Goal: Task Accomplishment & Management: Manage account settings

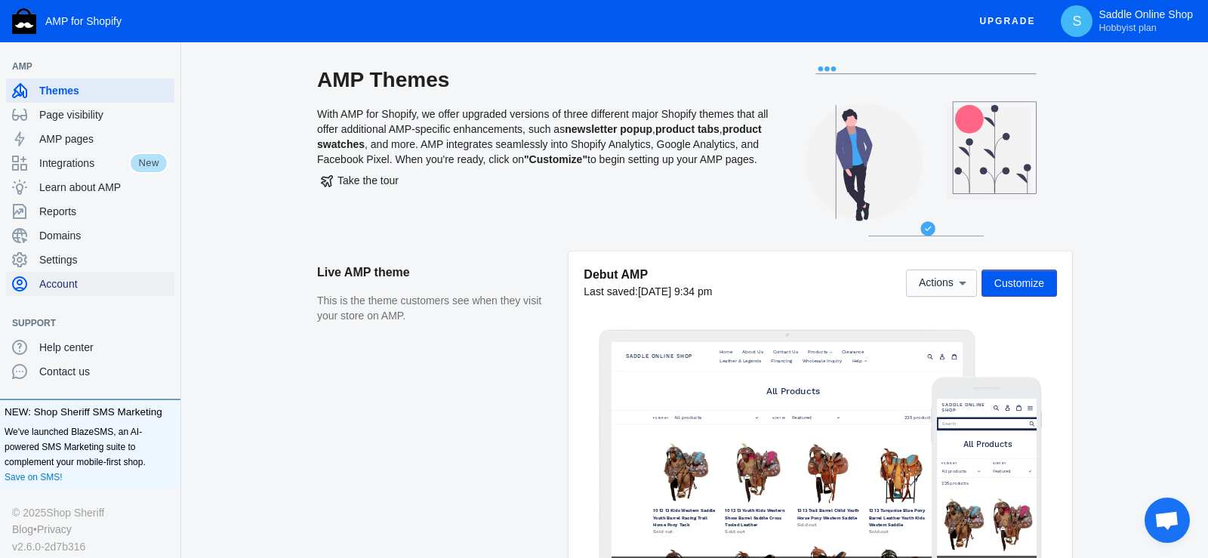
click at [63, 285] on span "Account" at bounding box center [103, 283] width 129 height 15
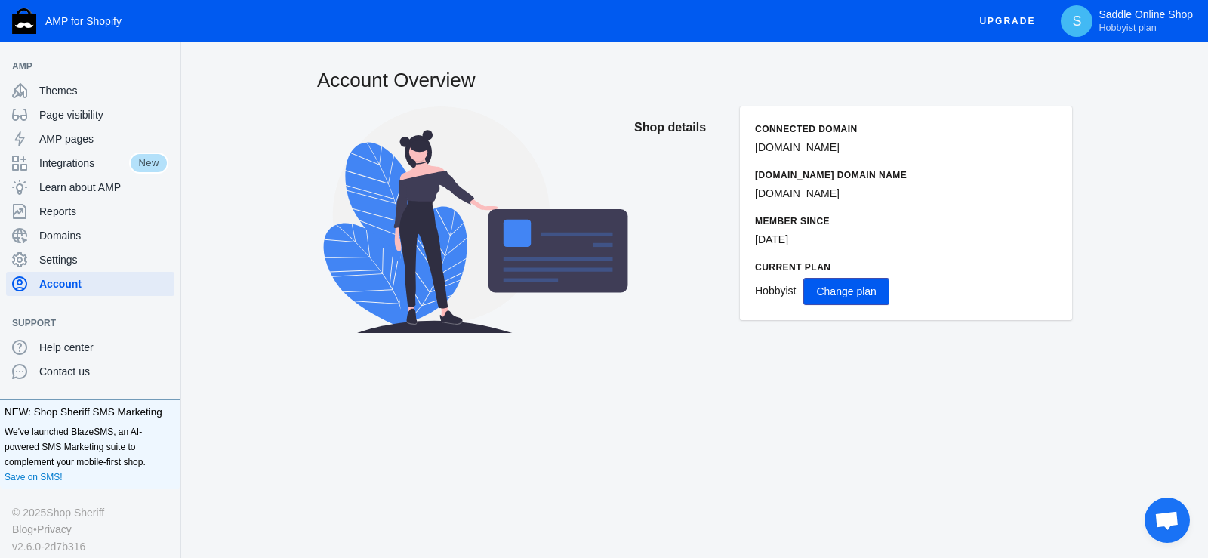
click at [856, 291] on span "Change plan" at bounding box center [846, 291] width 60 height 12
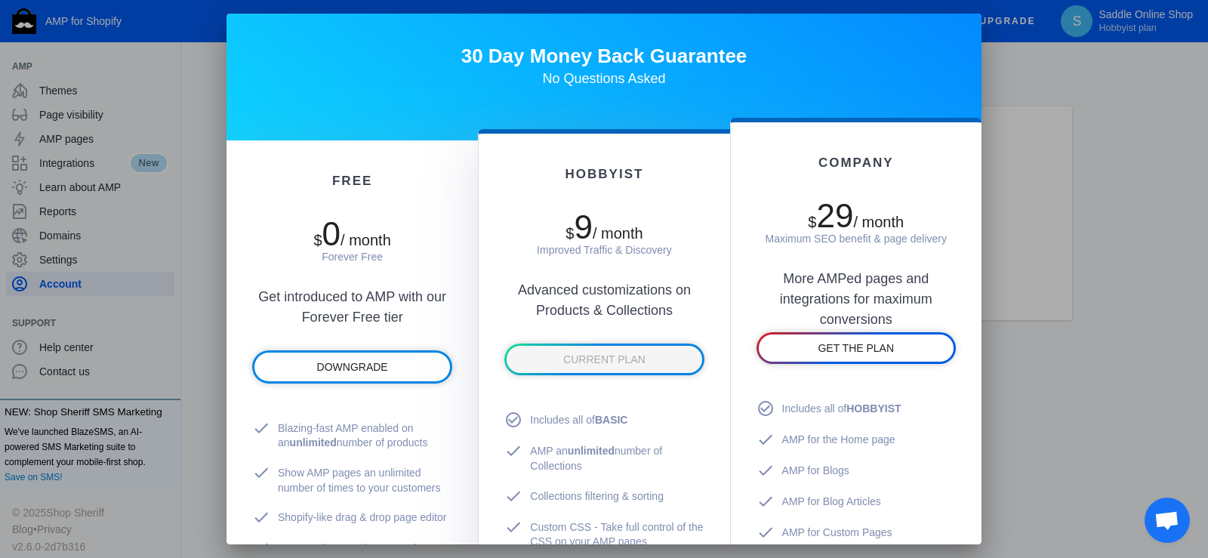
click at [196, 297] on div at bounding box center [604, 279] width 1208 height 558
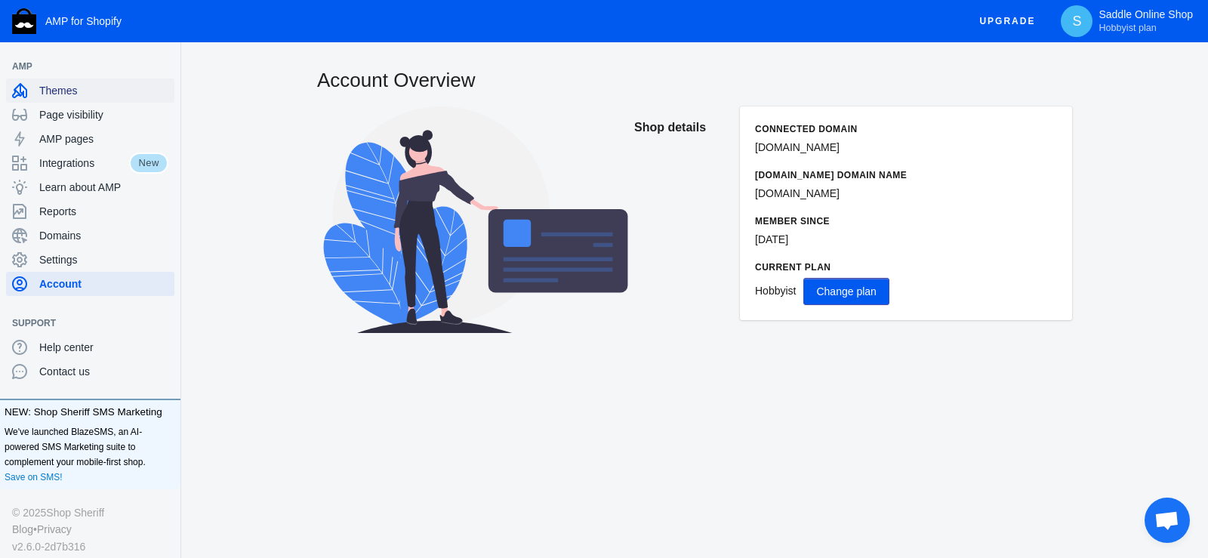
click at [88, 90] on span "Themes" at bounding box center [103, 90] width 129 height 15
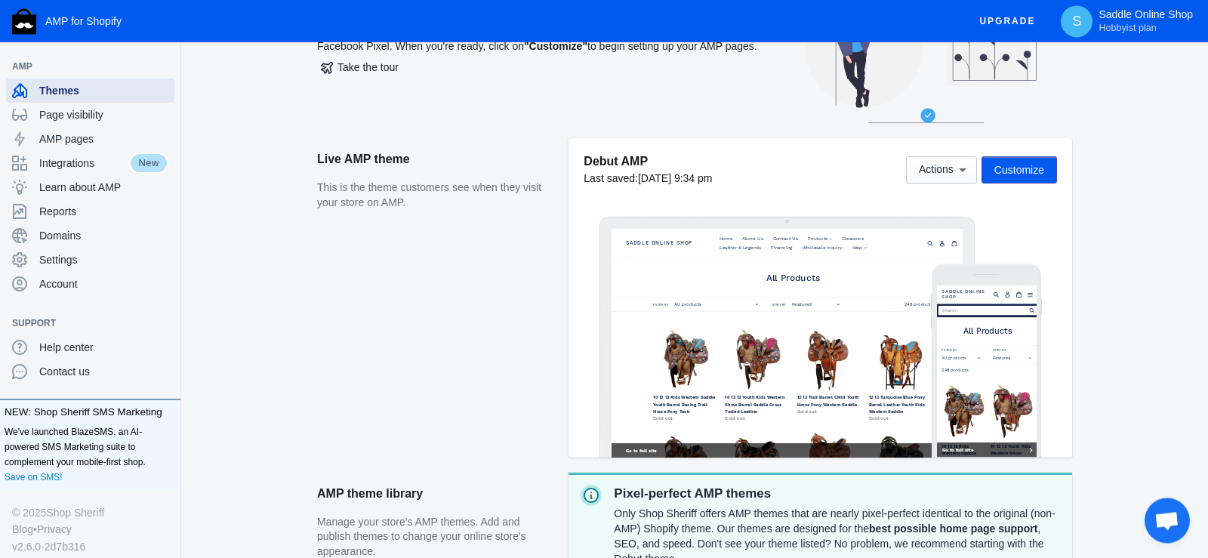
scroll to position [6, 0]
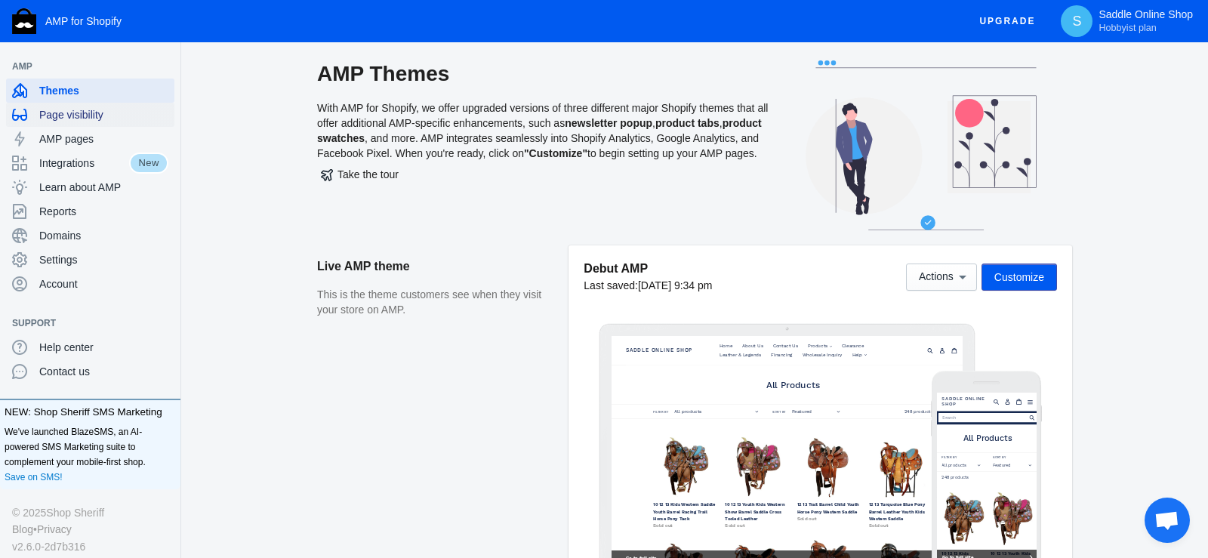
click at [80, 119] on span "Page visibility" at bounding box center [103, 114] width 129 height 15
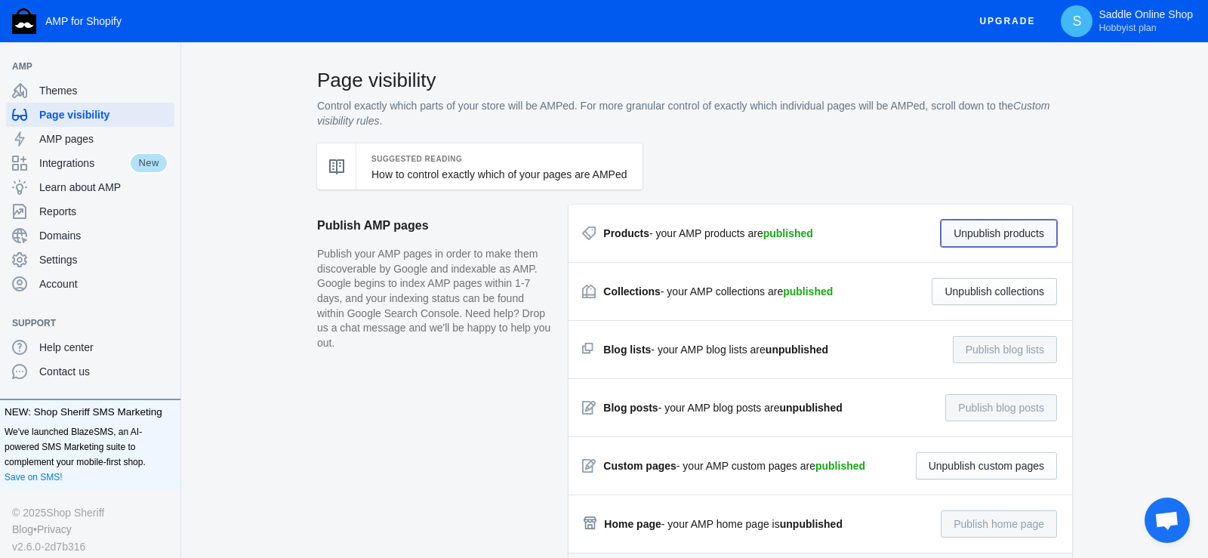
click at [991, 238] on button "Unpublish products" at bounding box center [999, 233] width 116 height 27
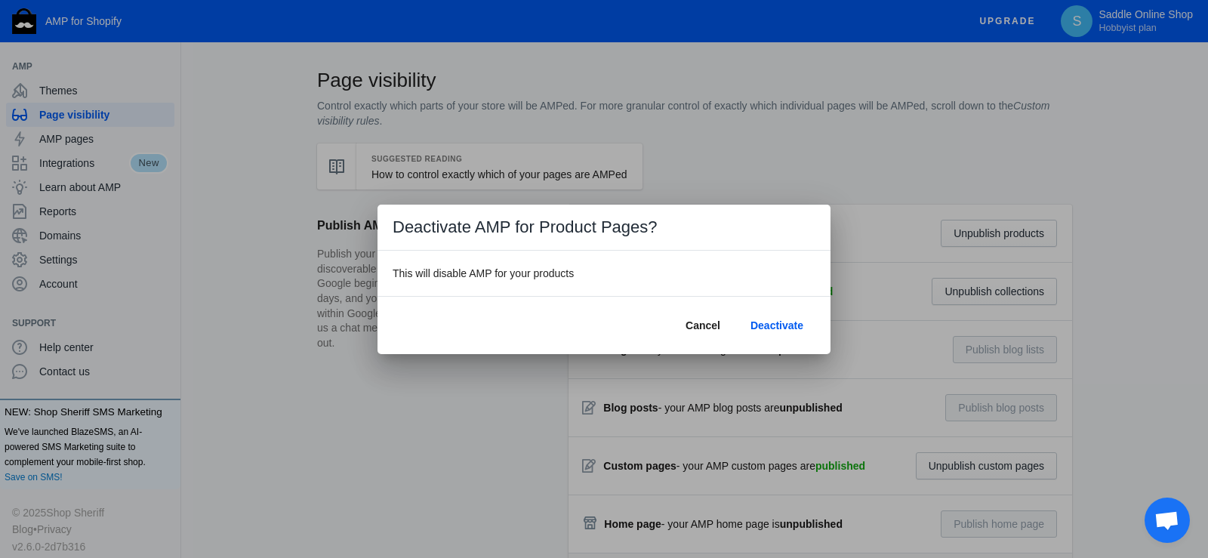
click at [858, 143] on div at bounding box center [604, 279] width 1208 height 558
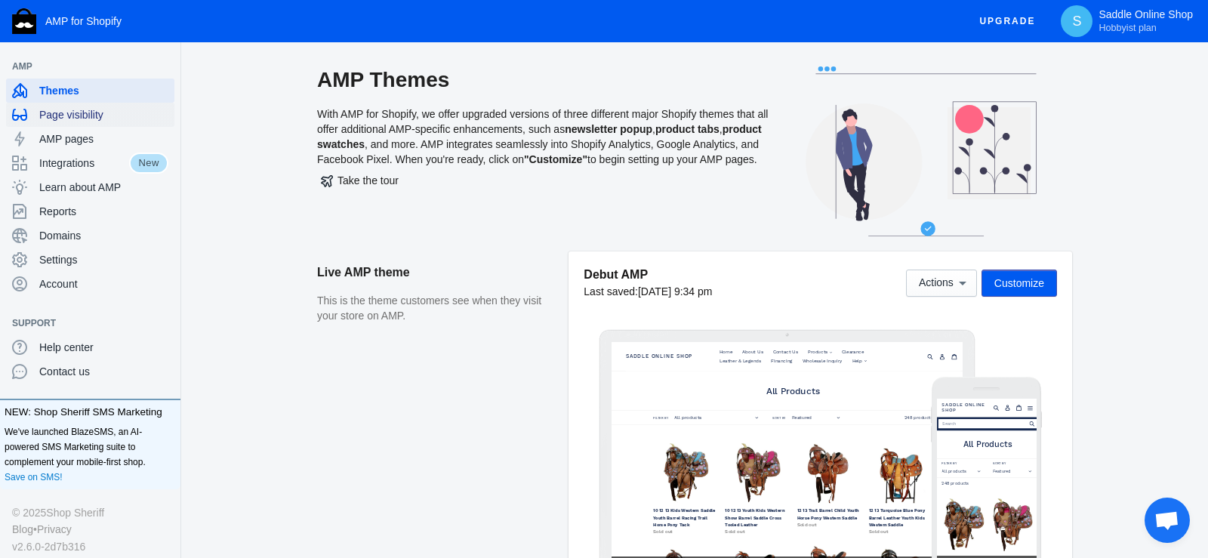
click at [86, 125] on div "Page visibility" at bounding box center [90, 115] width 156 height 24
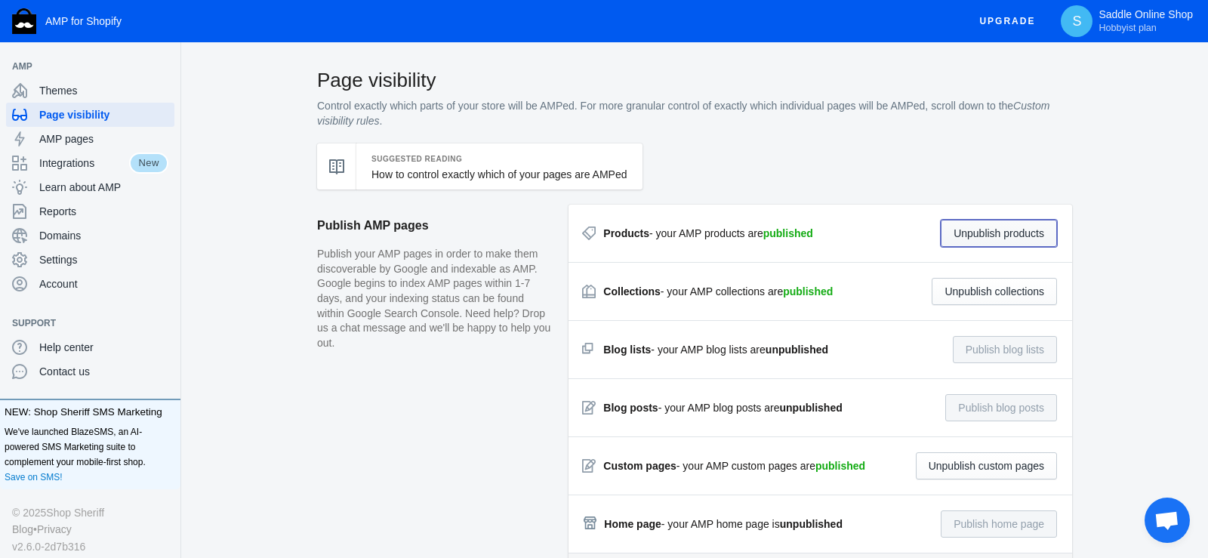
click at [1002, 235] on button "Unpublish products" at bounding box center [999, 233] width 116 height 27
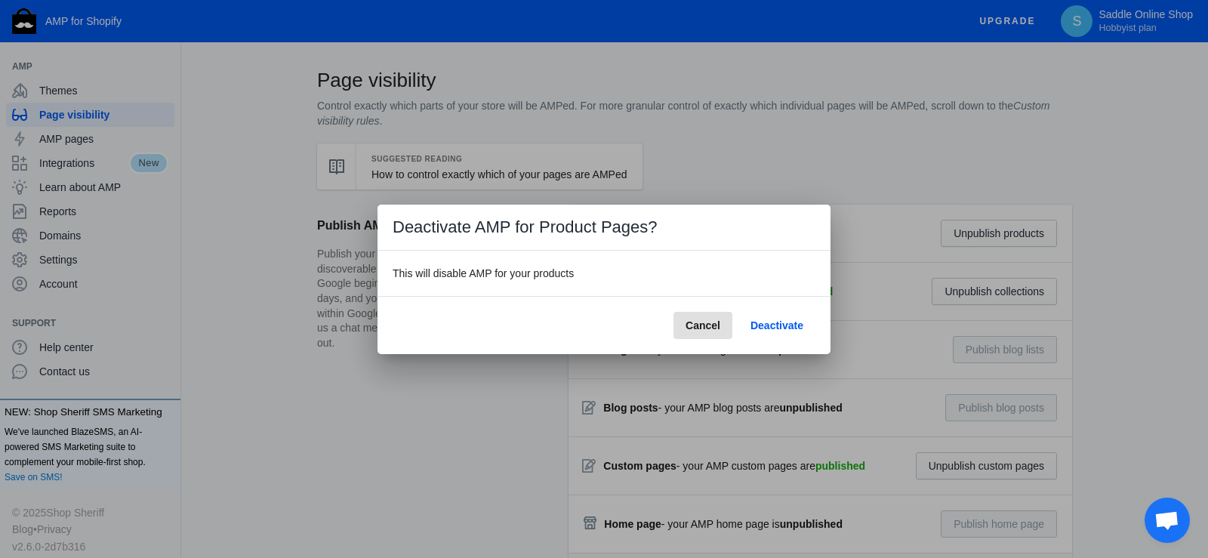
click at [785, 321] on span "Deactivate" at bounding box center [777, 325] width 53 height 12
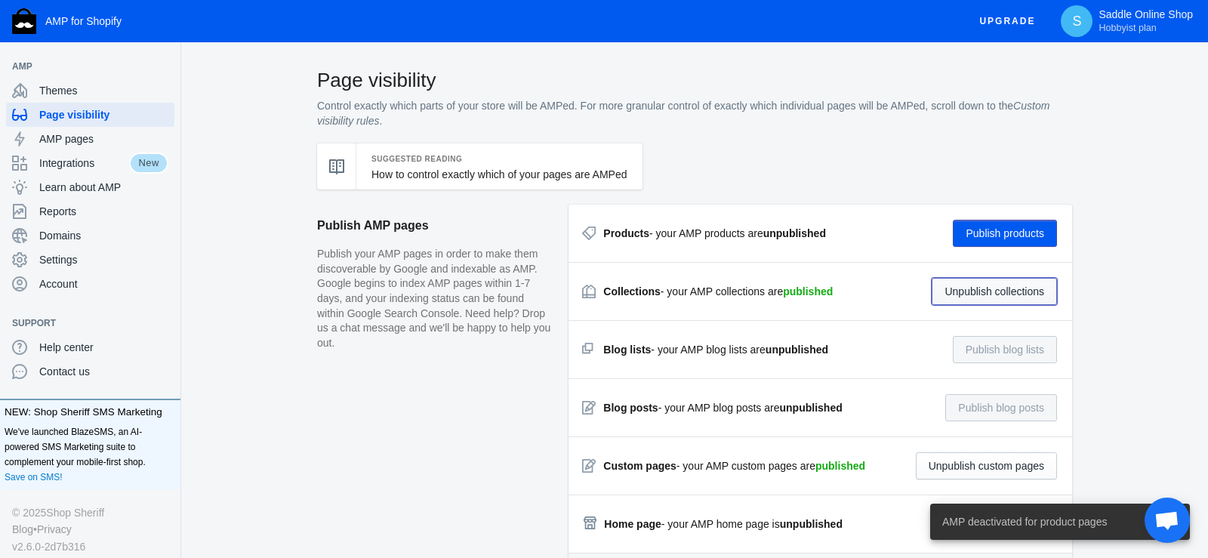
click at [976, 298] on button "Unpublish collections" at bounding box center [994, 291] width 125 height 27
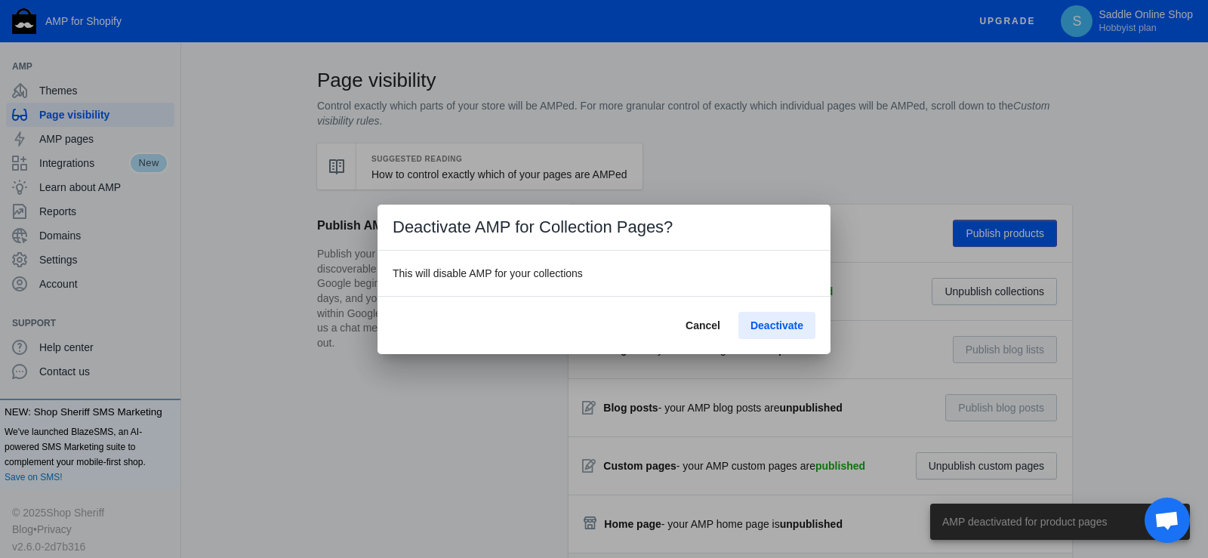
click at [794, 330] on span "Deactivate" at bounding box center [777, 325] width 53 height 12
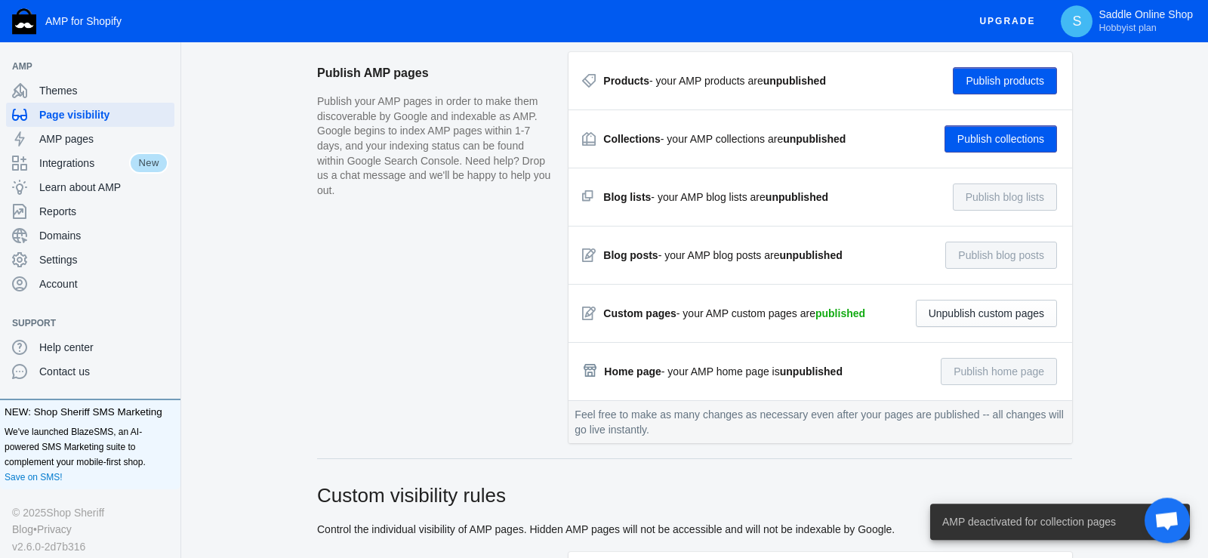
scroll to position [154, 0]
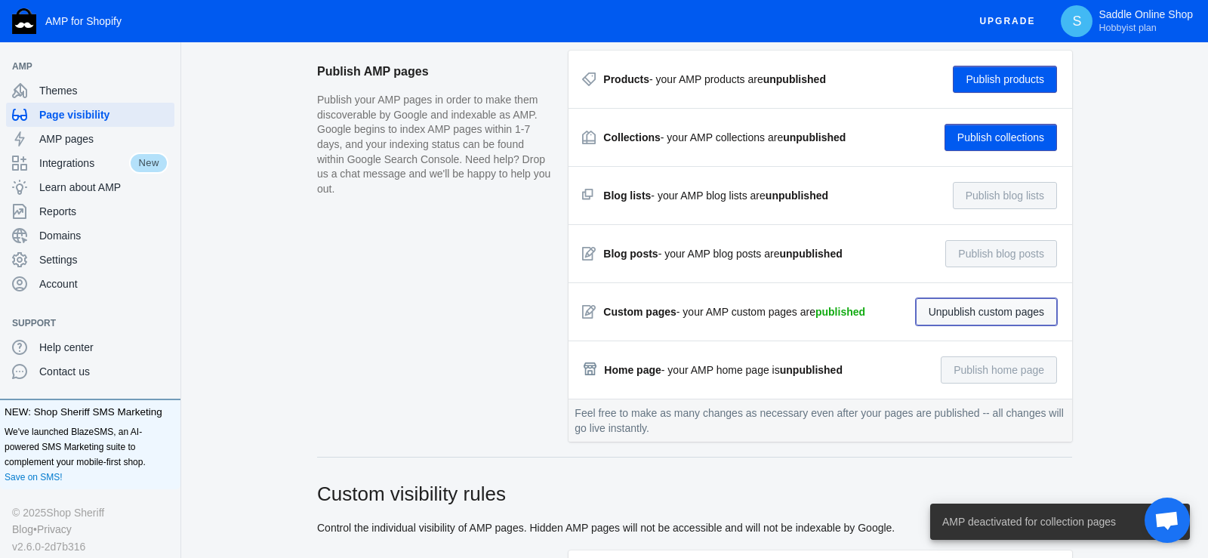
click at [983, 316] on button "Unpublish custom pages" at bounding box center [986, 311] width 141 height 27
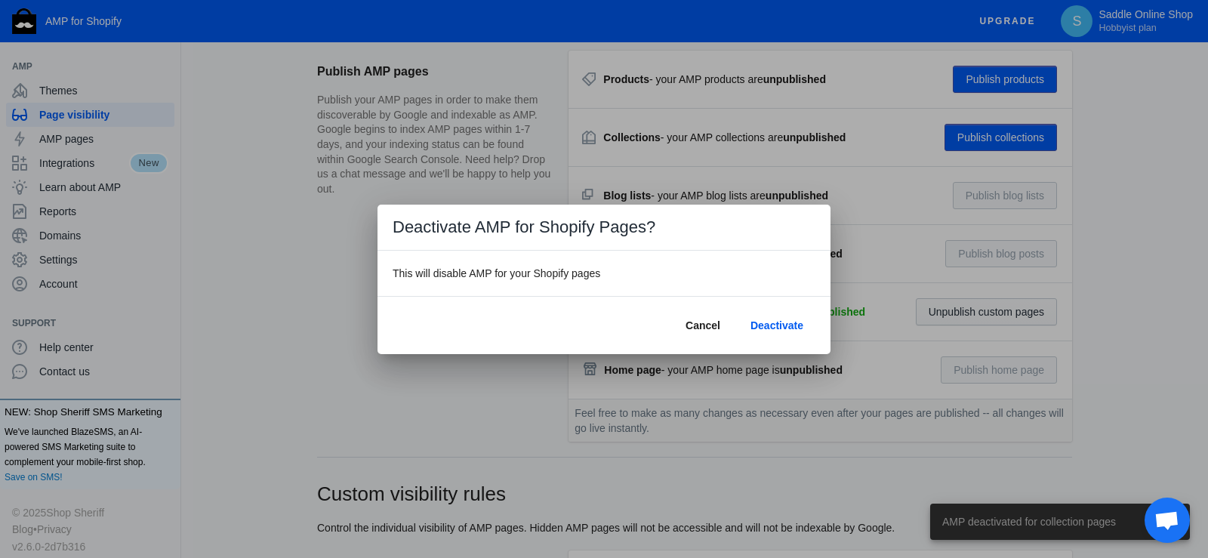
scroll to position [0, 0]
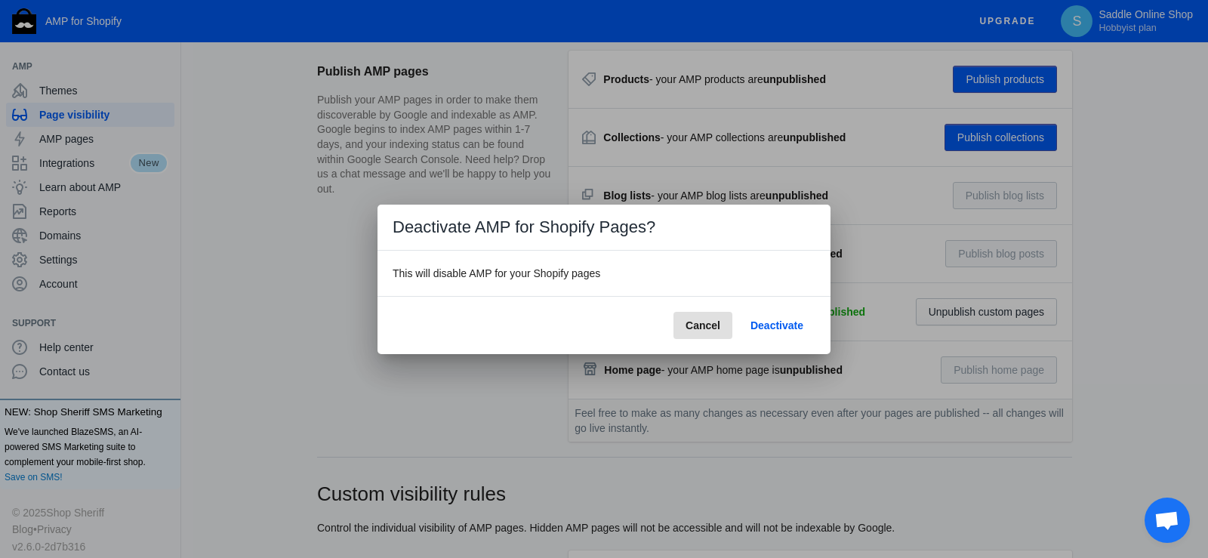
click at [765, 322] on span "Deactivate" at bounding box center [777, 325] width 53 height 12
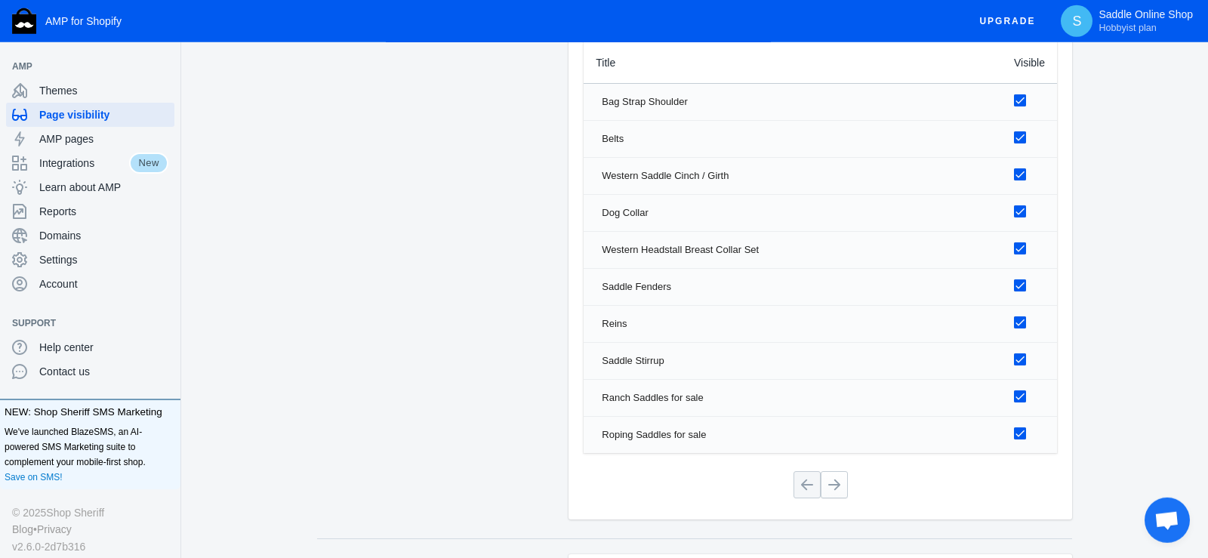
scroll to position [1155, 0]
click at [1024, 95] on div at bounding box center [1020, 98] width 12 height 12
click at [0, 0] on input "checkbox" at bounding box center [0, 0] width 0 height 0
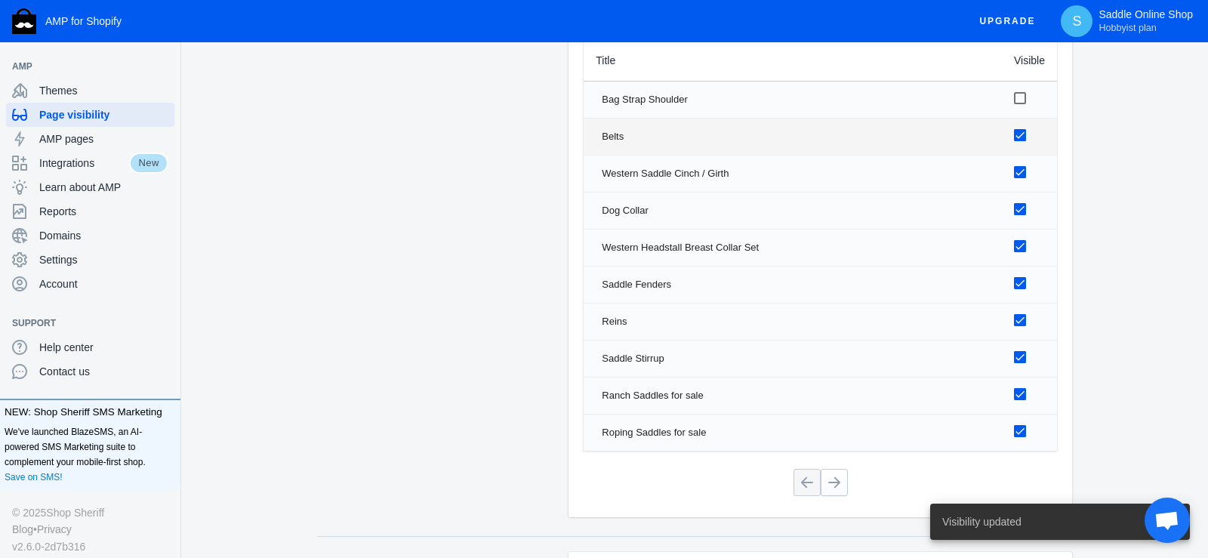
click at [1019, 142] on label at bounding box center [1026, 134] width 25 height 19
click at [0, 0] on input "checkbox" at bounding box center [0, 0] width 0 height 0
click at [1023, 175] on div at bounding box center [1020, 172] width 12 height 12
click at [0, 0] on input "checkbox" at bounding box center [0, 0] width 0 height 0
click at [1020, 209] on div at bounding box center [1020, 209] width 12 height 12
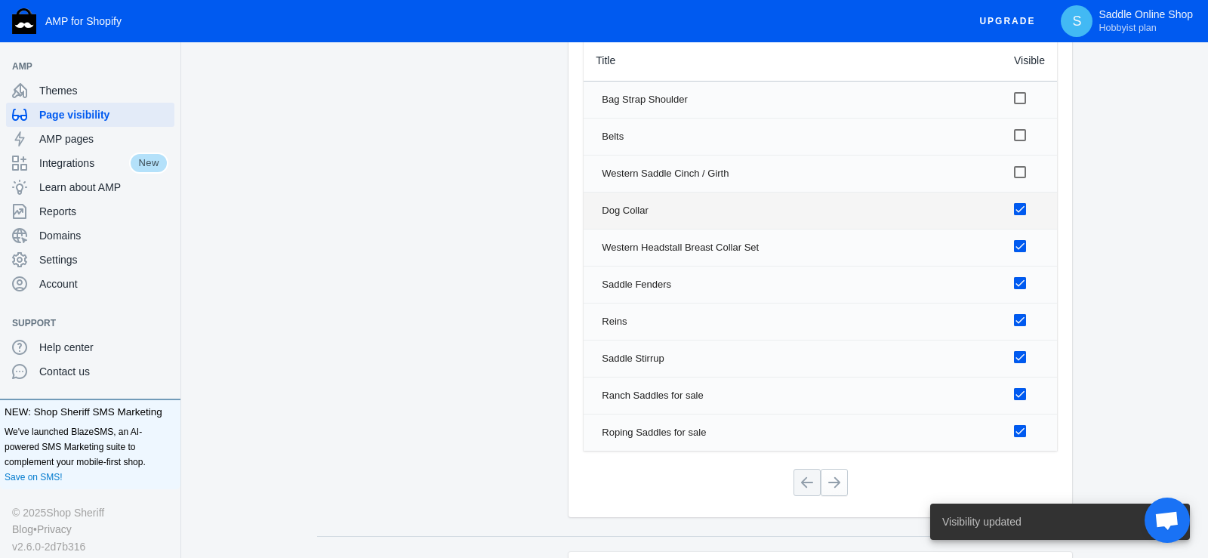
click at [0, 0] on input "checkbox" at bounding box center [0, 0] width 0 height 0
click at [1021, 245] on div at bounding box center [1020, 246] width 12 height 12
click at [0, 0] on input "checkbox" at bounding box center [0, 0] width 0 height 0
click at [1017, 282] on div at bounding box center [1020, 283] width 12 height 12
click at [0, 0] on input "checkbox" at bounding box center [0, 0] width 0 height 0
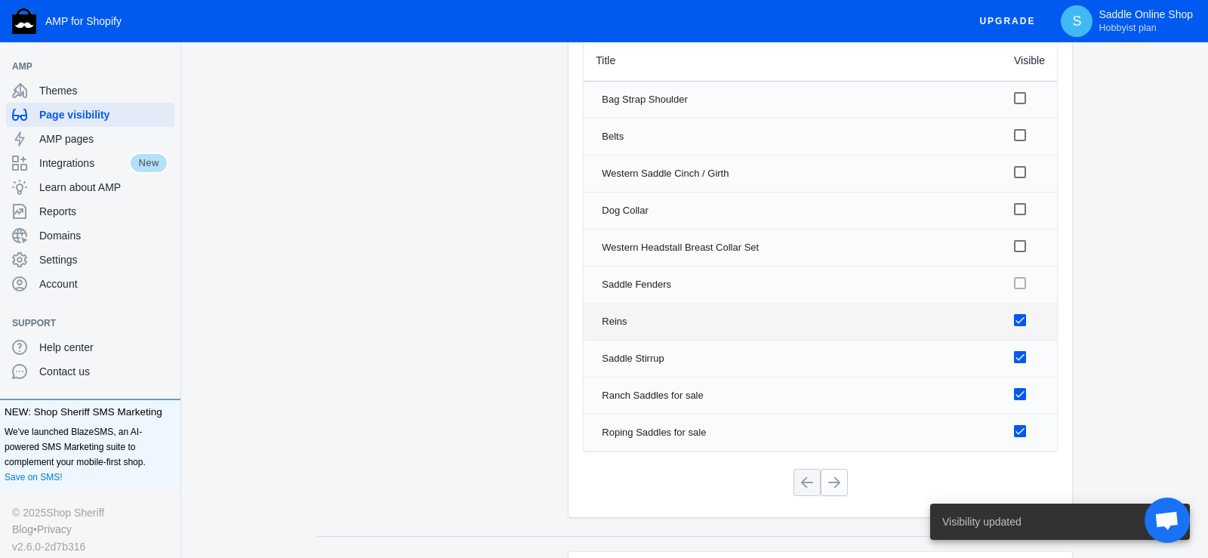
click at [1021, 316] on div at bounding box center [1020, 320] width 12 height 12
click at [0, 0] on input "checkbox" at bounding box center [0, 0] width 0 height 0
click at [1021, 362] on div at bounding box center [1020, 357] width 12 height 12
click at [0, 0] on input "checkbox" at bounding box center [0, 0] width 0 height 0
click at [1022, 395] on div at bounding box center [1020, 394] width 12 height 12
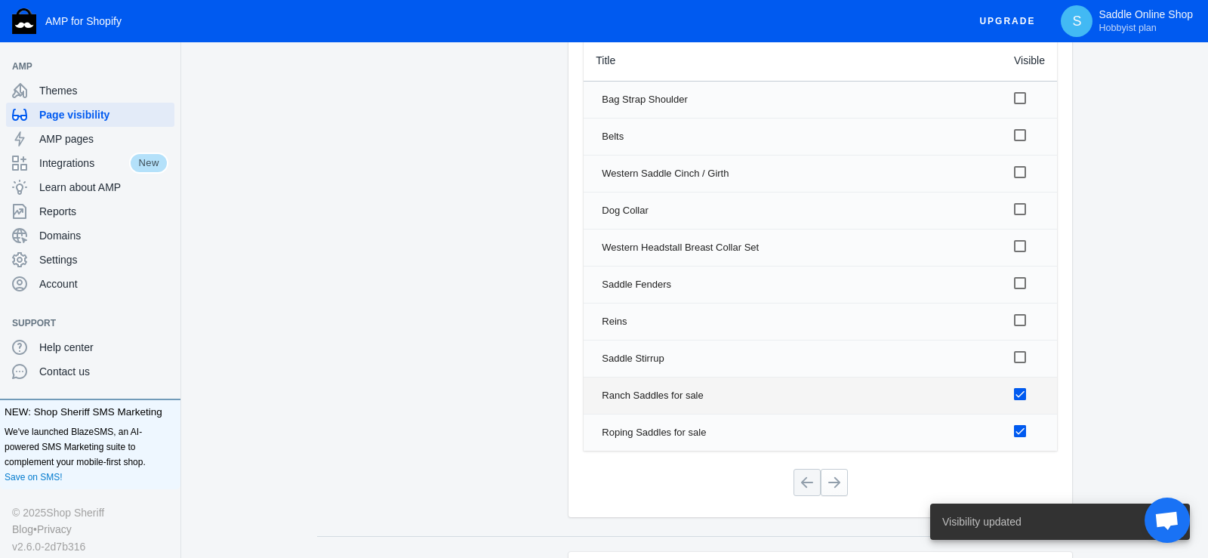
click at [0, 0] on input "checkbox" at bounding box center [0, 0] width 0 height 0
click at [1024, 431] on div at bounding box center [1020, 431] width 12 height 12
click at [0, 0] on input "checkbox" at bounding box center [0, 0] width 0 height 0
click at [837, 483] on button at bounding box center [834, 482] width 27 height 27
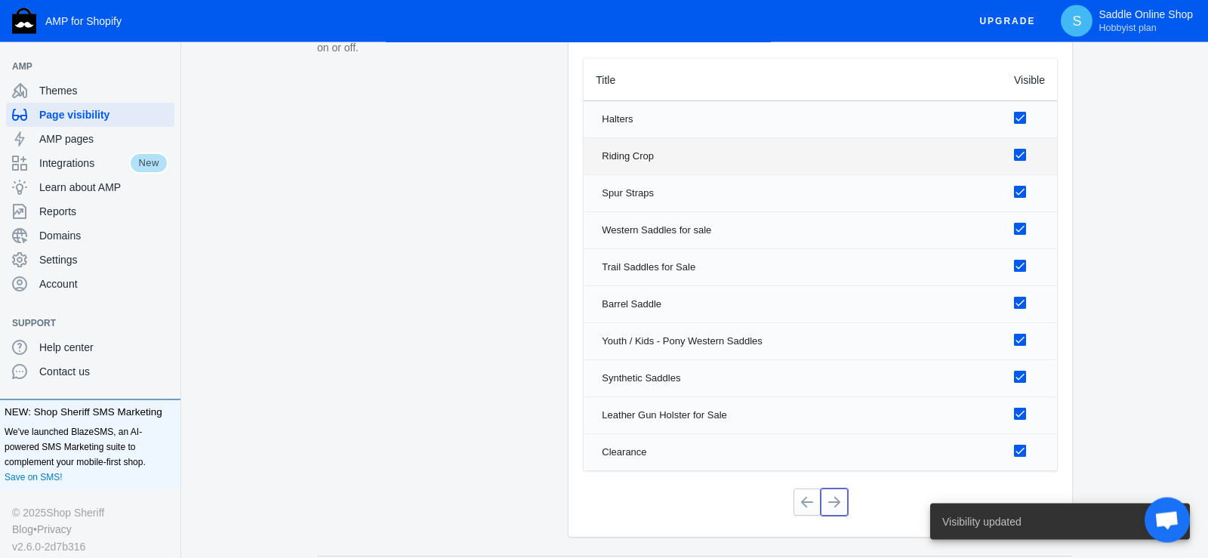
scroll to position [1078, 0]
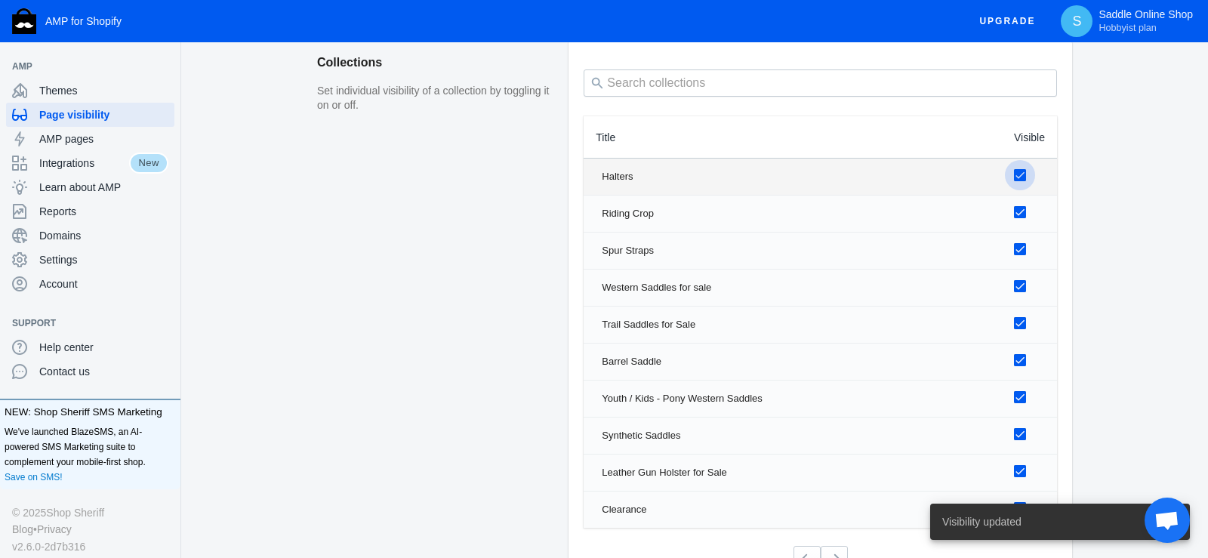
click at [1017, 173] on div at bounding box center [1020, 175] width 12 height 12
click at [0, 0] on input "checkbox" at bounding box center [0, 0] width 0 height 0
click at [1023, 212] on div at bounding box center [1020, 212] width 12 height 12
click at [0, 0] on input "checkbox" at bounding box center [0, 0] width 0 height 0
click at [1022, 251] on div at bounding box center [1020, 249] width 12 height 12
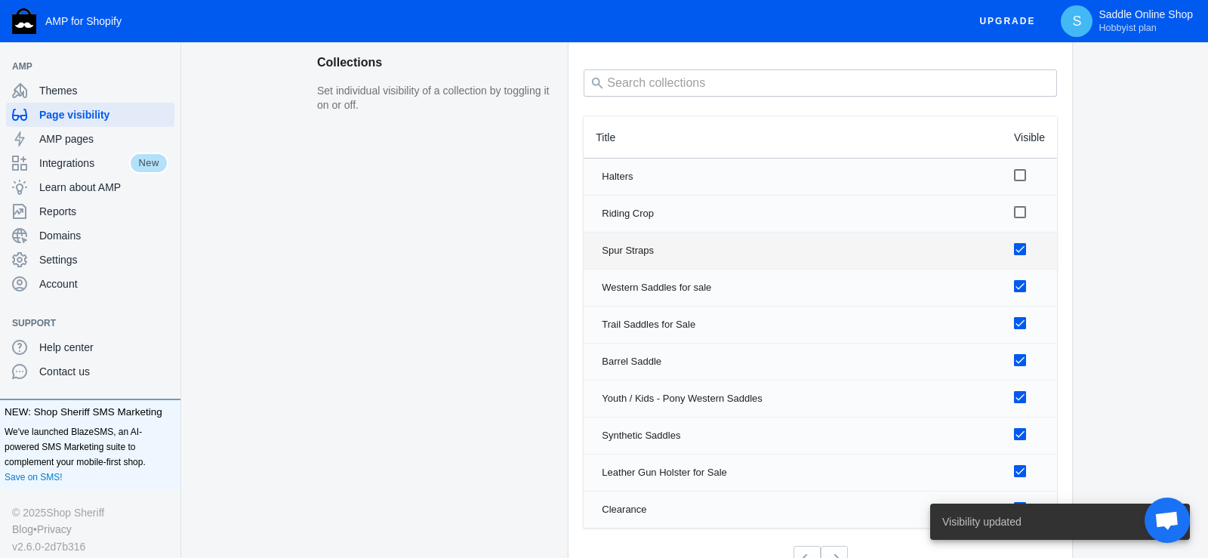
click at [0, 0] on input "checkbox" at bounding box center [0, 0] width 0 height 0
click at [1019, 280] on div at bounding box center [1020, 286] width 12 height 12
click at [0, 0] on input "checkbox" at bounding box center [0, 0] width 0 height 0
click at [1022, 325] on div at bounding box center [1020, 323] width 12 height 12
click at [0, 0] on input "checkbox" at bounding box center [0, 0] width 0 height 0
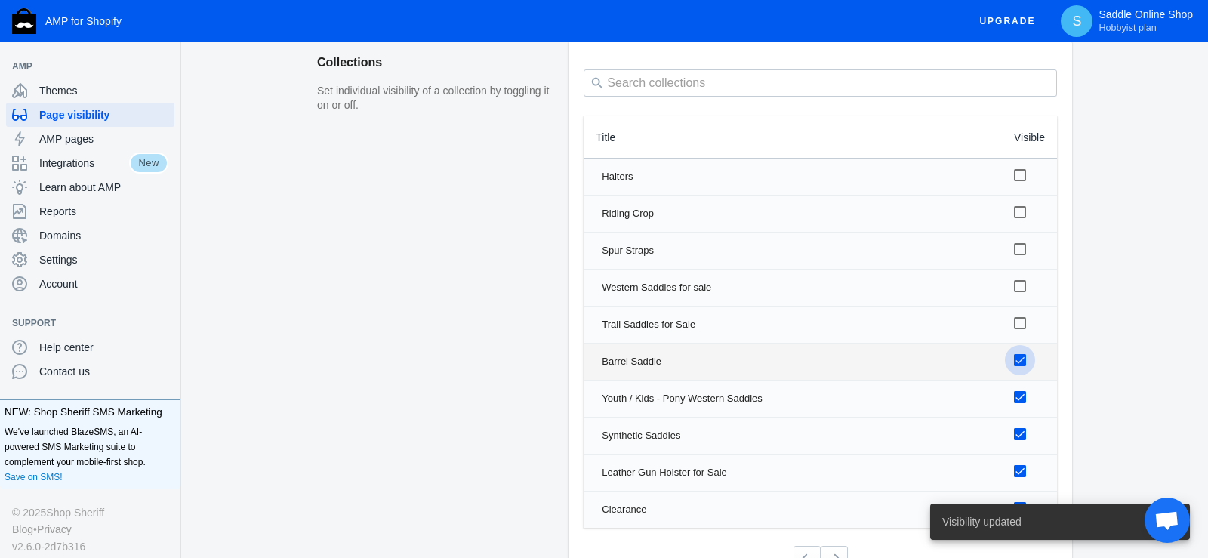
click at [1024, 363] on div at bounding box center [1020, 360] width 12 height 12
click at [0, 0] on input "checkbox" at bounding box center [0, 0] width 0 height 0
click at [1022, 399] on div at bounding box center [1020, 397] width 12 height 12
click at [0, 0] on input "checkbox" at bounding box center [0, 0] width 0 height 0
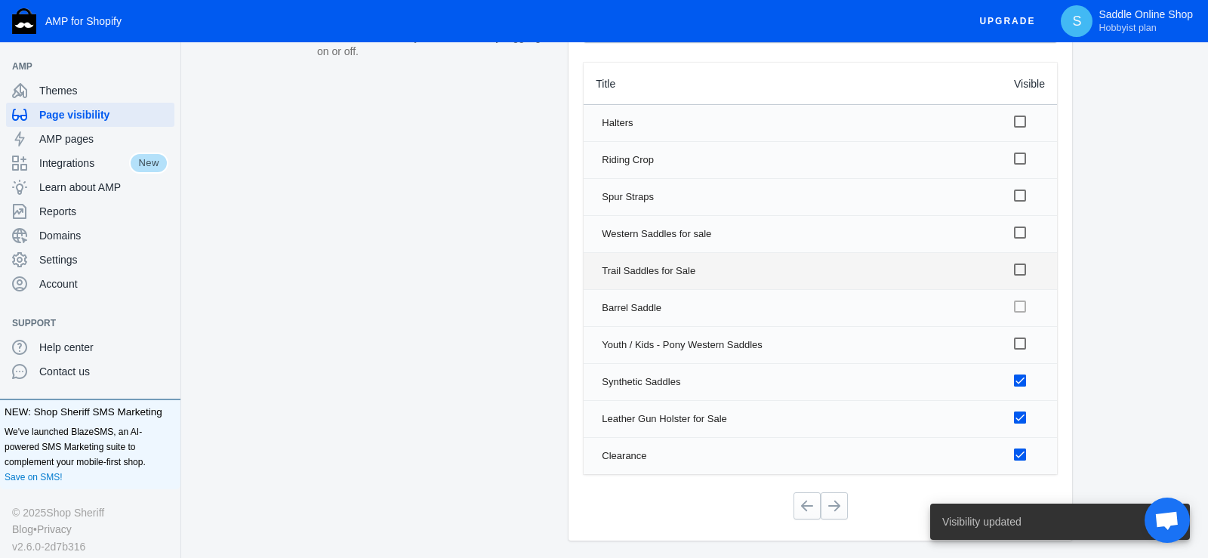
scroll to position [1155, 0]
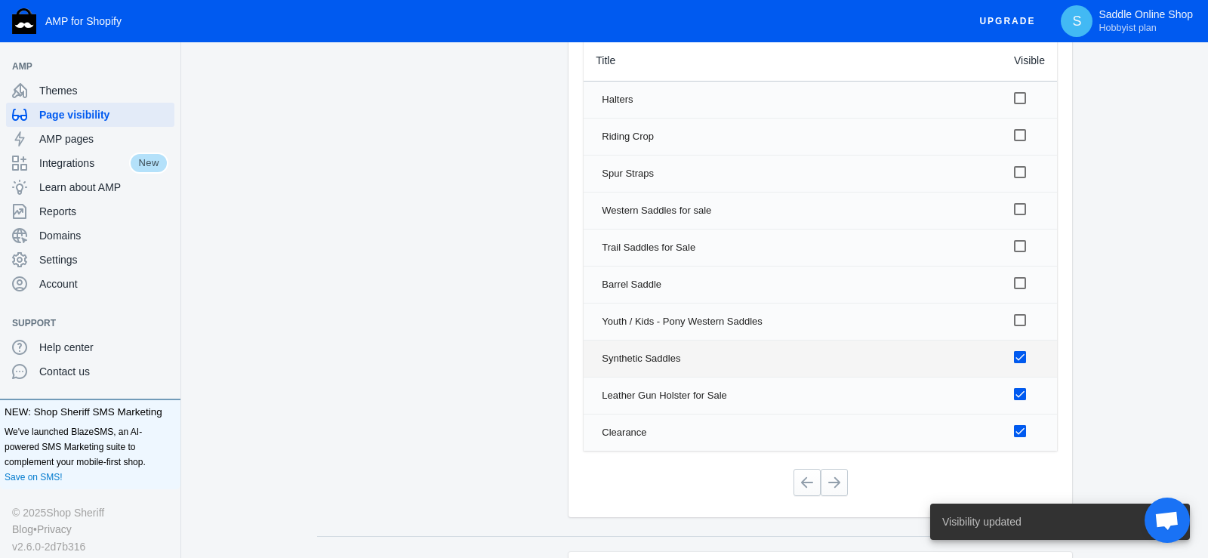
click at [1023, 353] on div at bounding box center [1020, 357] width 12 height 12
click at [0, 0] on input "checkbox" at bounding box center [0, 0] width 0 height 0
click at [1019, 393] on div at bounding box center [1020, 394] width 12 height 12
click at [0, 0] on input "checkbox" at bounding box center [0, 0] width 0 height 0
drag, startPoint x: 1018, startPoint y: 430, endPoint x: 990, endPoint y: 454, distance: 36.4
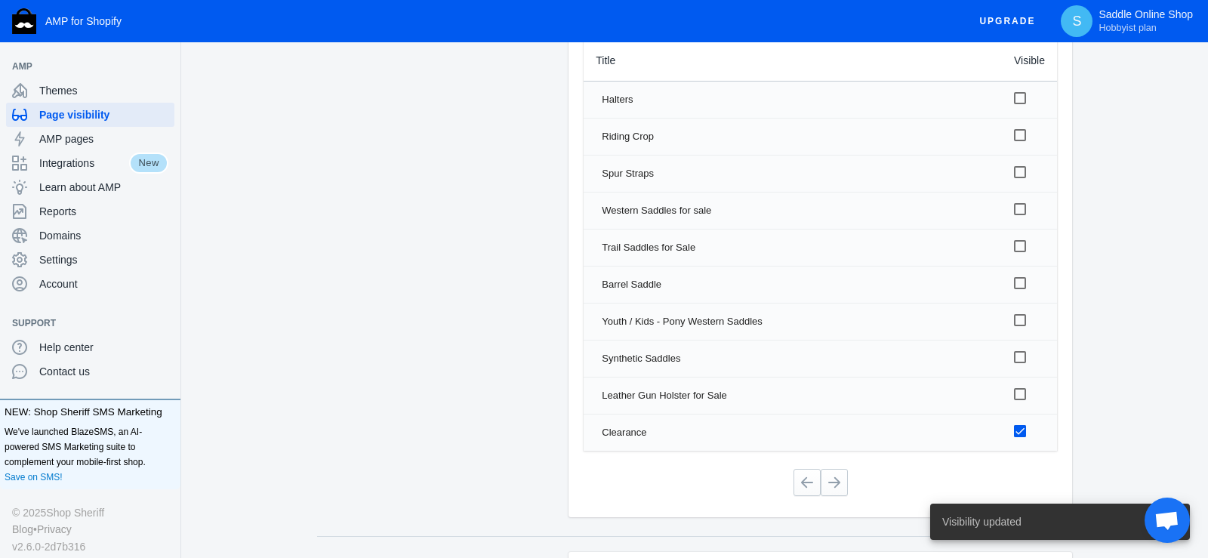
click at [1018, 431] on div at bounding box center [1020, 431] width 12 height 12
click at [0, 0] on input "checkbox" at bounding box center [0, 0] width 0 height 0
click at [837, 483] on button at bounding box center [834, 482] width 27 height 27
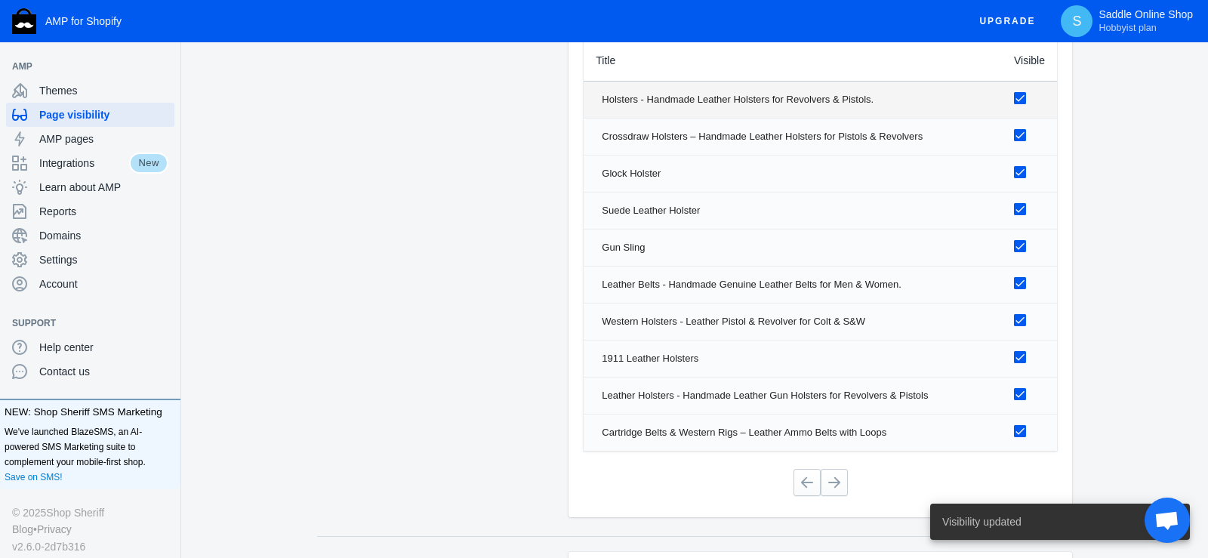
click at [1019, 97] on div at bounding box center [1020, 98] width 12 height 12
click at [0, 0] on input "checkbox" at bounding box center [0, 0] width 0 height 0
click at [1024, 138] on div at bounding box center [1020, 135] width 12 height 12
click at [0, 0] on input "checkbox" at bounding box center [0, 0] width 0 height 0
click at [1024, 172] on div at bounding box center [1020, 172] width 12 height 12
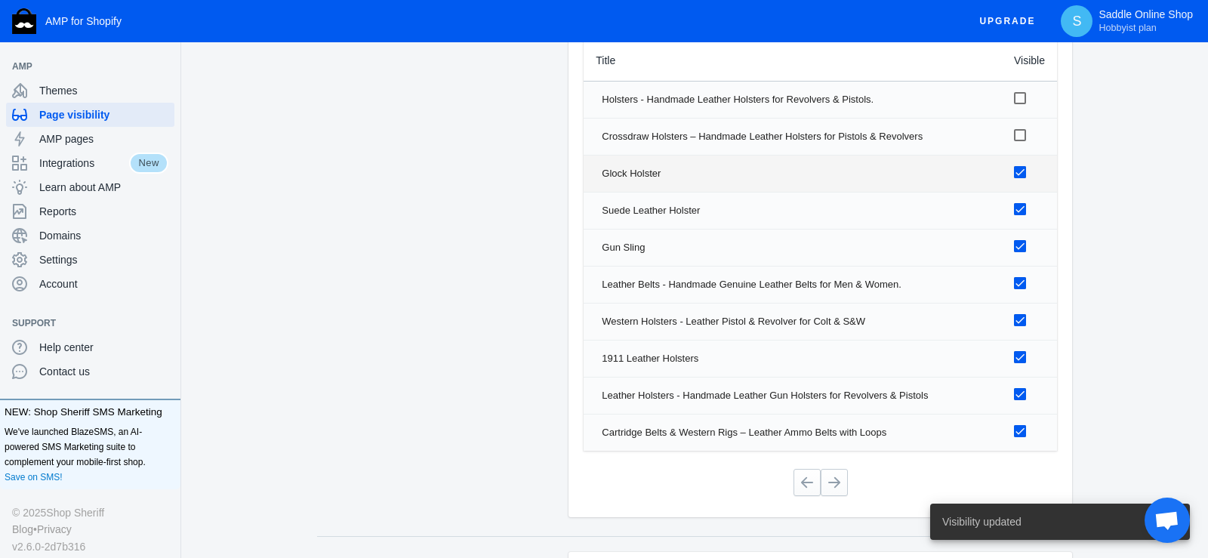
click at [0, 0] on input "checkbox" at bounding box center [0, 0] width 0 height 0
click at [1025, 208] on div at bounding box center [1020, 209] width 12 height 12
click at [0, 0] on input "checkbox" at bounding box center [0, 0] width 0 height 0
drag, startPoint x: 1024, startPoint y: 244, endPoint x: 1022, endPoint y: 264, distance: 20.5
click at [1024, 245] on div at bounding box center [1020, 246] width 12 height 12
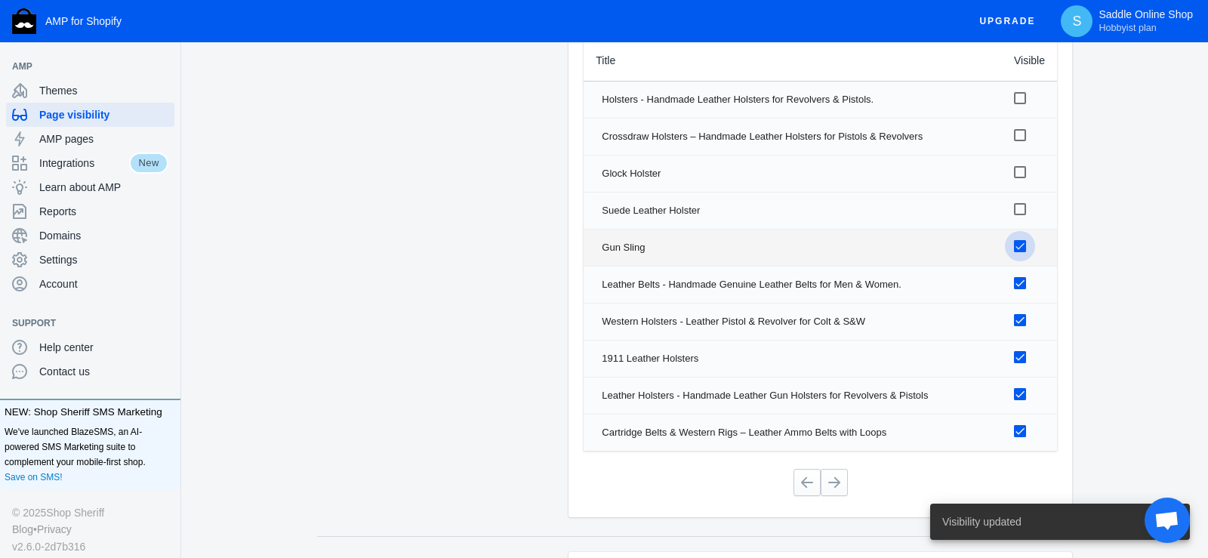
click at [0, 0] on input "checkbox" at bounding box center [0, 0] width 0 height 0
click at [1020, 280] on div at bounding box center [1020, 283] width 12 height 12
click at [0, 0] on input "checkbox" at bounding box center [0, 0] width 0 height 0
click at [1024, 319] on div at bounding box center [1020, 320] width 12 height 12
click at [0, 0] on input "checkbox" at bounding box center [0, 0] width 0 height 0
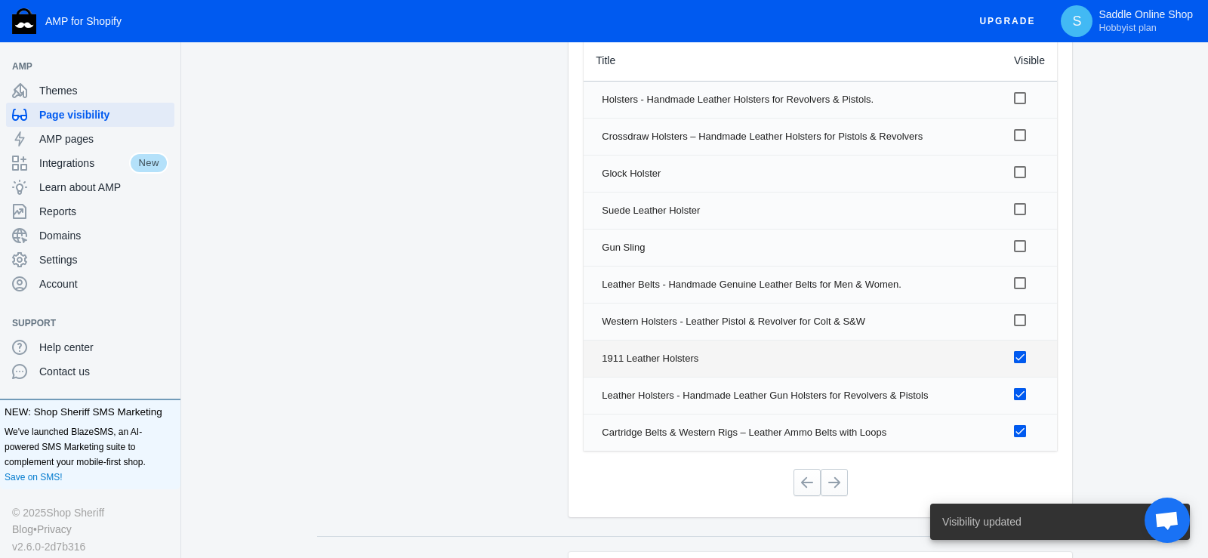
click at [1015, 352] on div at bounding box center [1020, 357] width 12 height 12
click at [0, 0] on input "checkbox" at bounding box center [0, 0] width 0 height 0
click at [1020, 396] on div at bounding box center [1020, 394] width 12 height 12
click at [0, 0] on input "checkbox" at bounding box center [0, 0] width 0 height 0
click at [1022, 431] on div at bounding box center [1020, 431] width 12 height 12
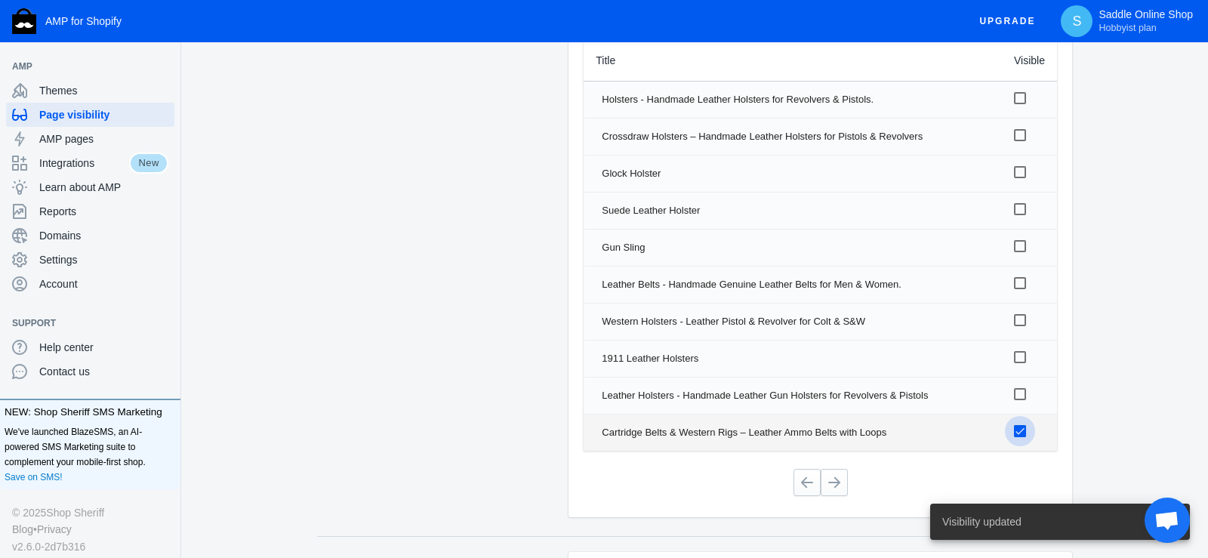
click at [0, 0] on input "checkbox" at bounding box center [0, 0] width 0 height 0
click at [839, 481] on button at bounding box center [834, 482] width 27 height 27
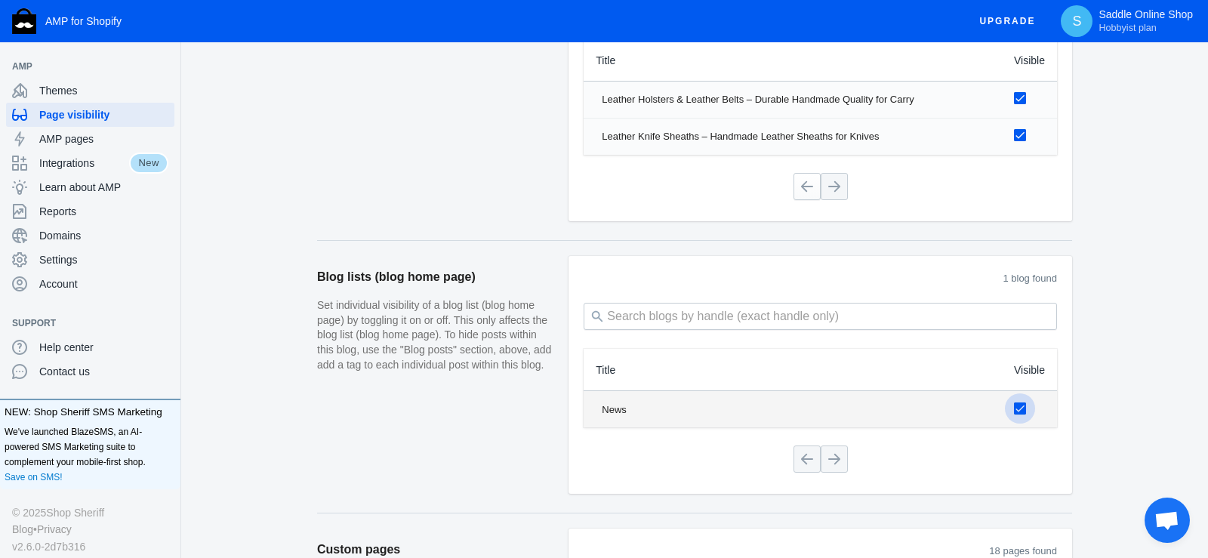
click at [1020, 412] on input "checkbox" at bounding box center [1020, 408] width 12 height 12
checkbox input "false"
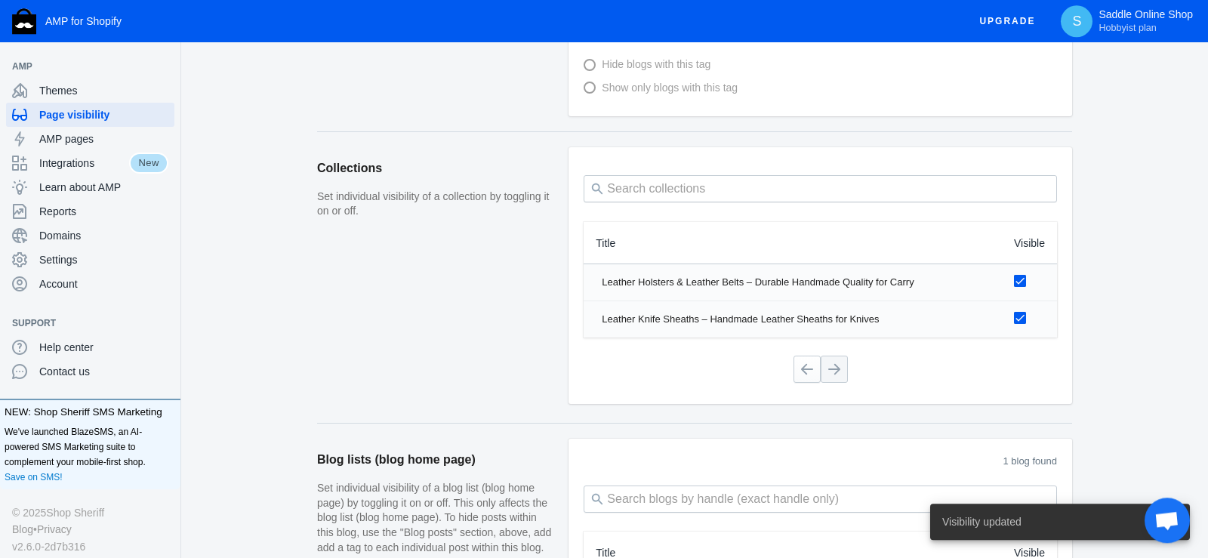
scroll to position [924, 0]
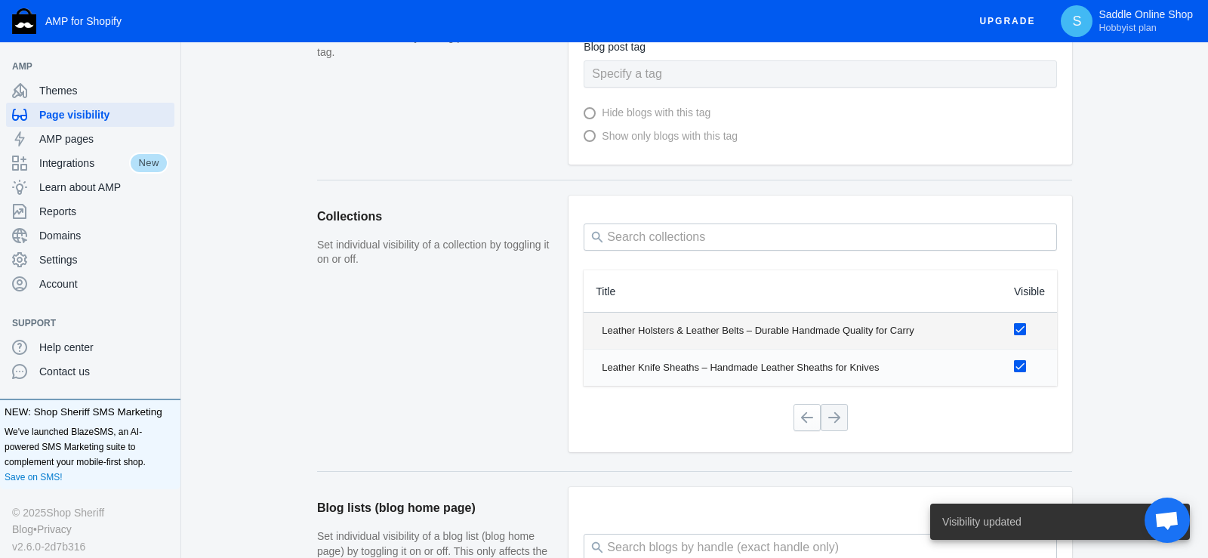
click at [1022, 326] on div at bounding box center [1020, 329] width 12 height 12
click at [0, 0] on input "checkbox" at bounding box center [0, 0] width 0 height 0
click at [1023, 368] on div at bounding box center [1020, 366] width 12 height 12
click at [0, 0] on input "checkbox" at bounding box center [0, 0] width 0 height 0
click at [794, 423] on button at bounding box center [807, 417] width 27 height 27
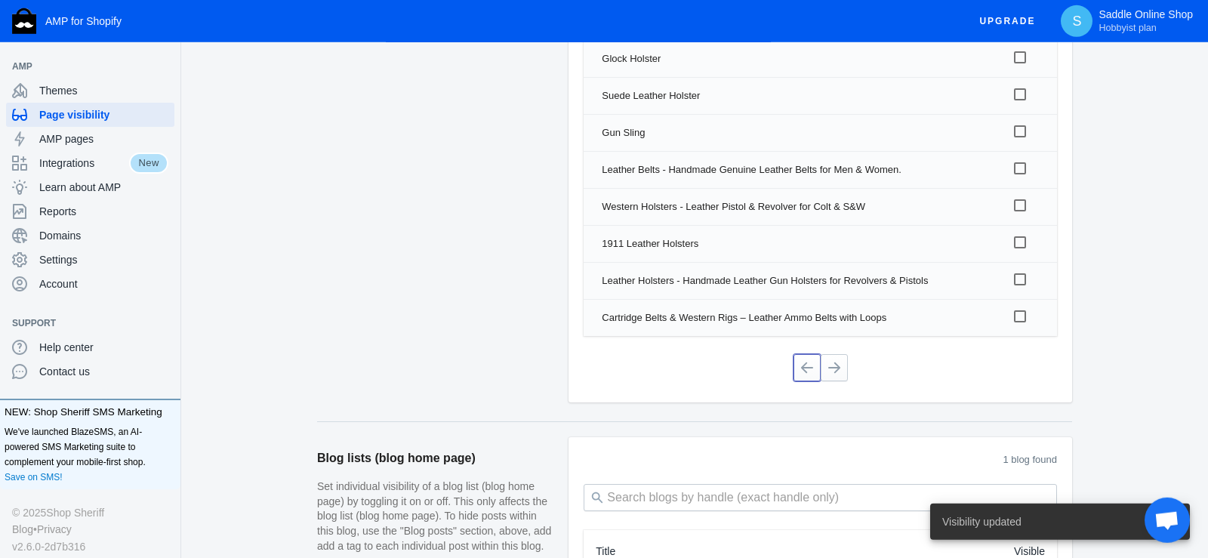
scroll to position [1386, 0]
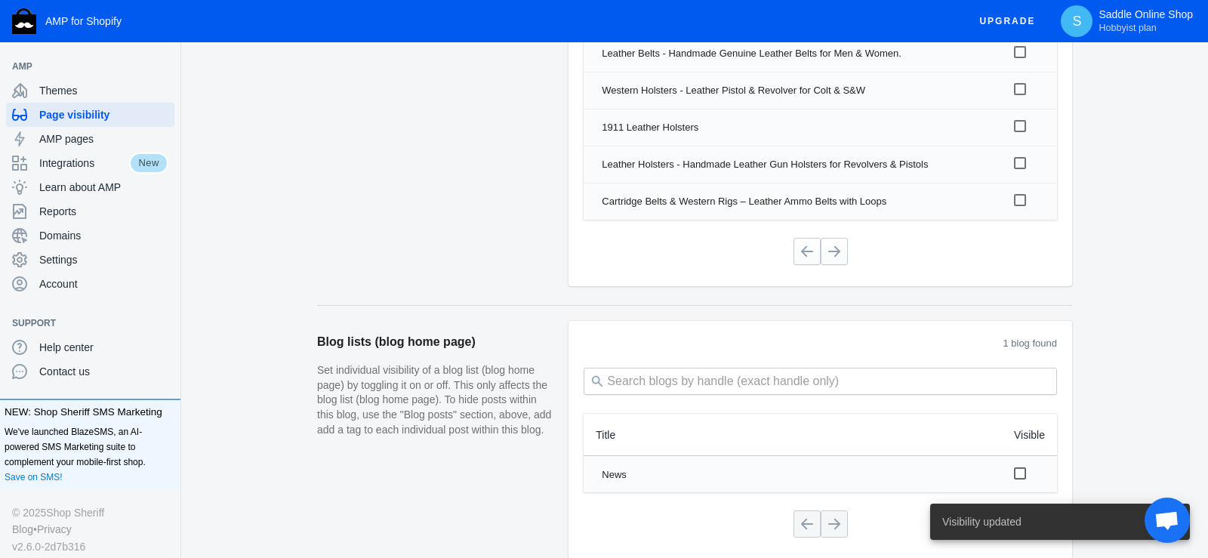
click at [793, 247] on div at bounding box center [820, 251] width 473 height 39
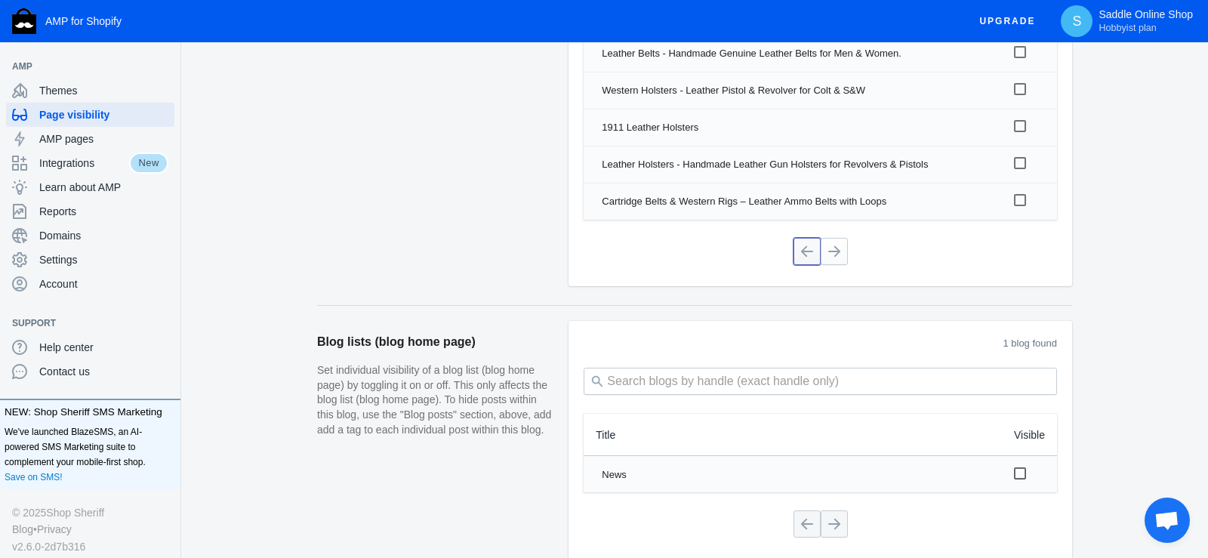
click at [811, 239] on button at bounding box center [807, 251] width 27 height 27
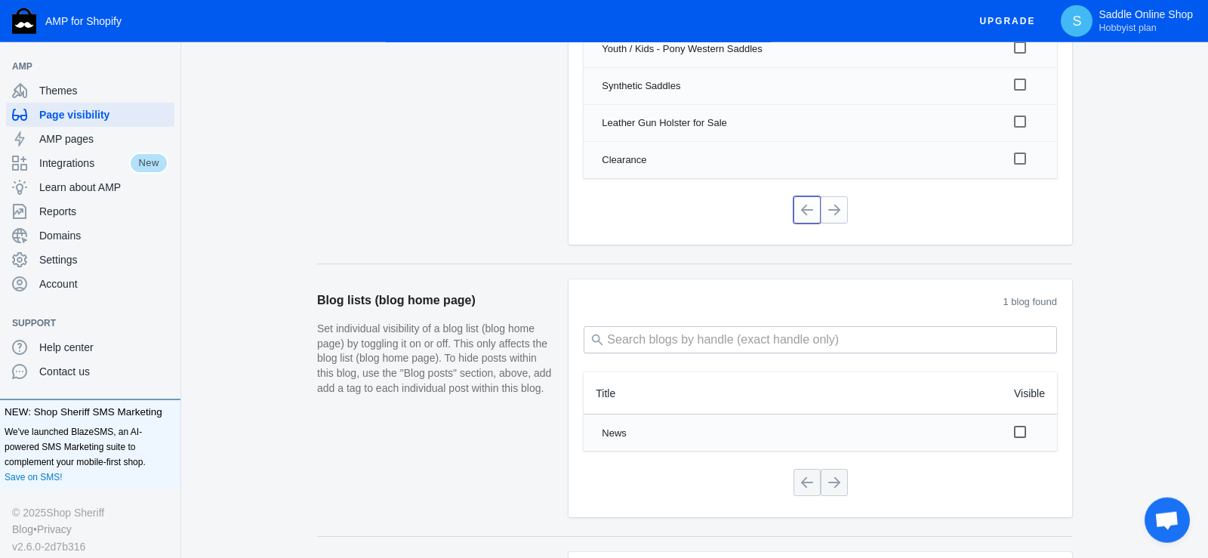
scroll to position [1463, 0]
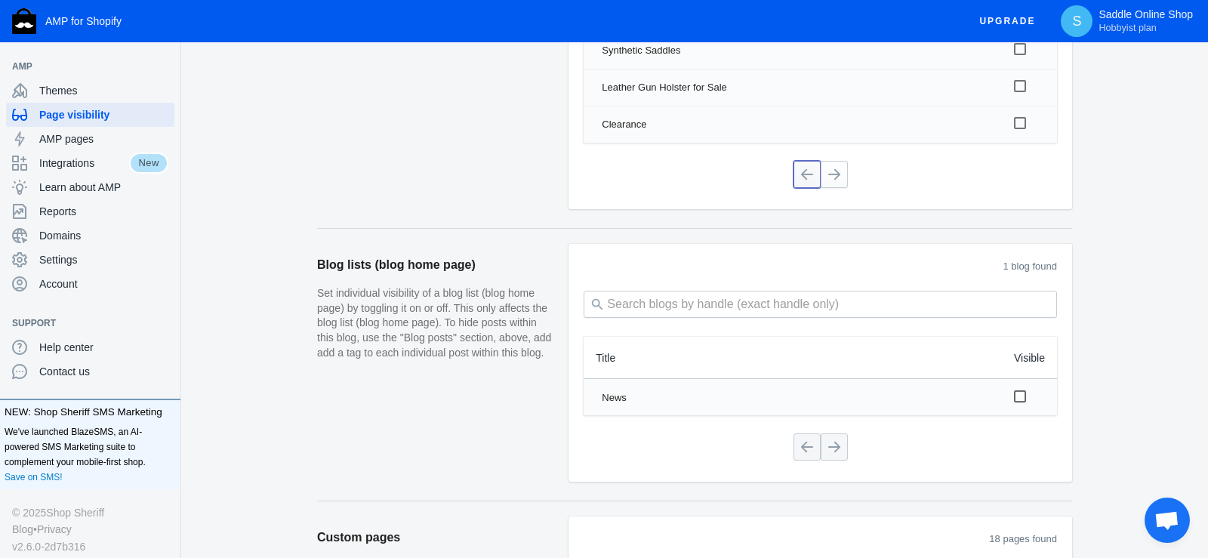
click at [813, 171] on button at bounding box center [807, 174] width 27 height 27
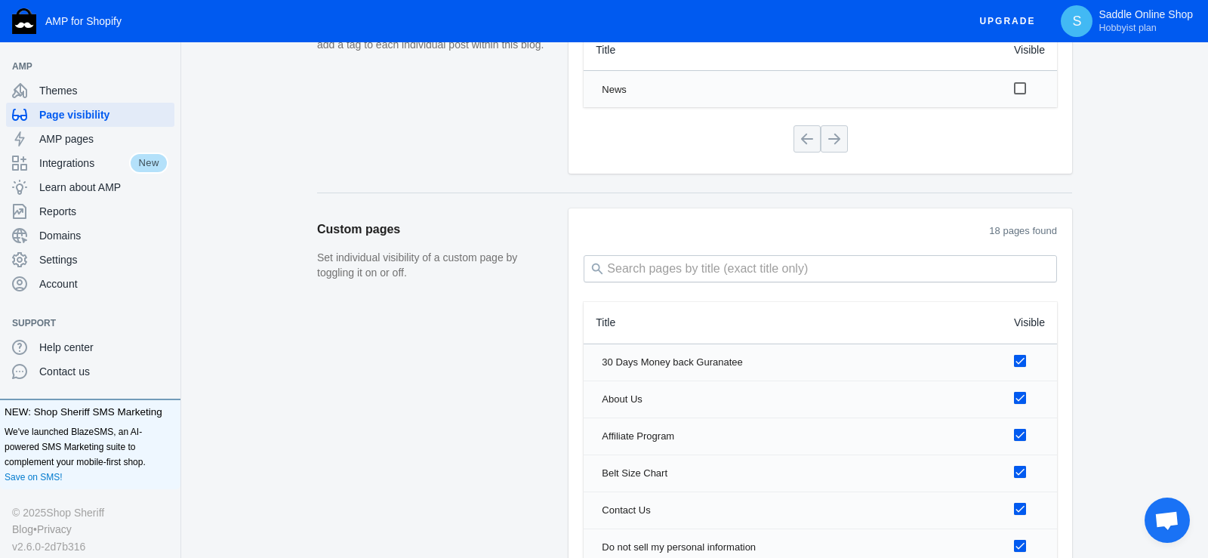
scroll to position [2002, 0]
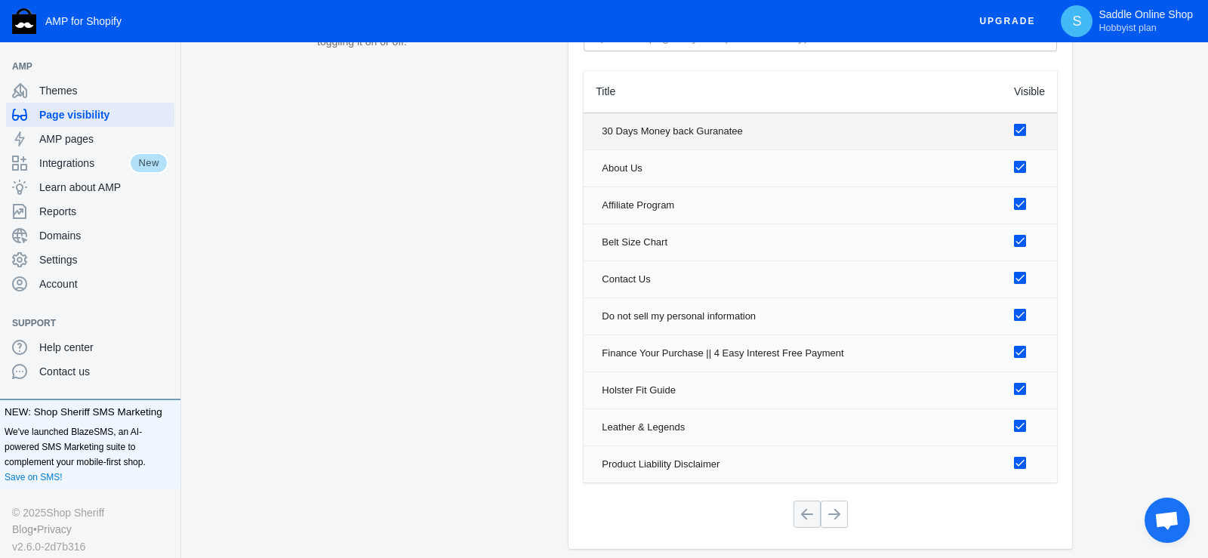
click at [1016, 128] on input "checkbox" at bounding box center [1020, 130] width 12 height 12
checkbox input "false"
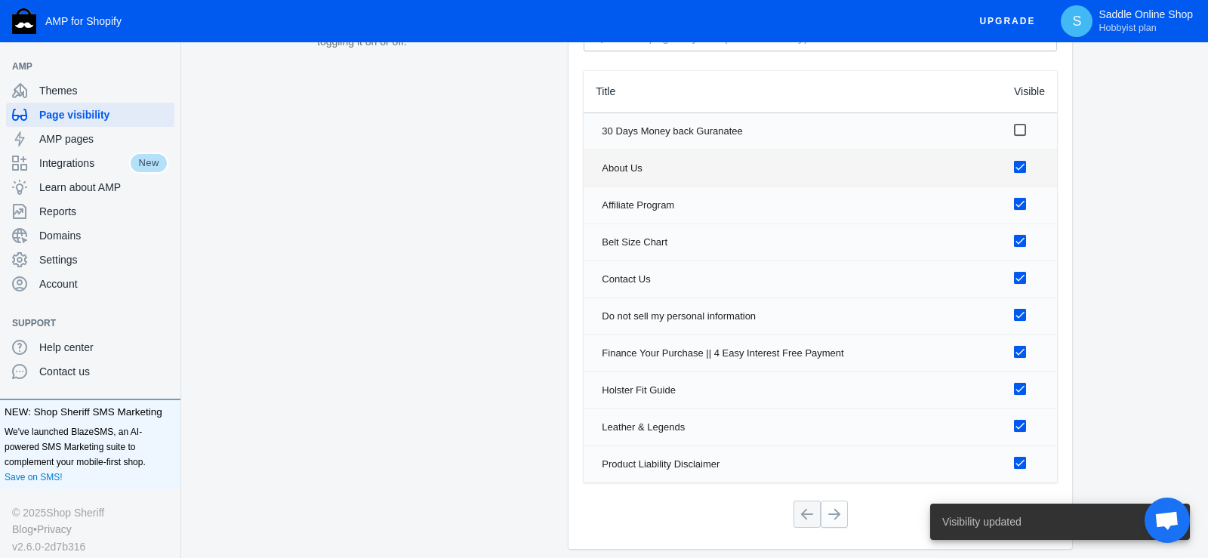
click at [1022, 168] on input "checkbox" at bounding box center [1020, 167] width 12 height 12
checkbox input "false"
click at [1022, 205] on input "checkbox" at bounding box center [1020, 204] width 12 height 12
checkbox input "false"
click at [1018, 246] on label at bounding box center [1026, 240] width 25 height 19
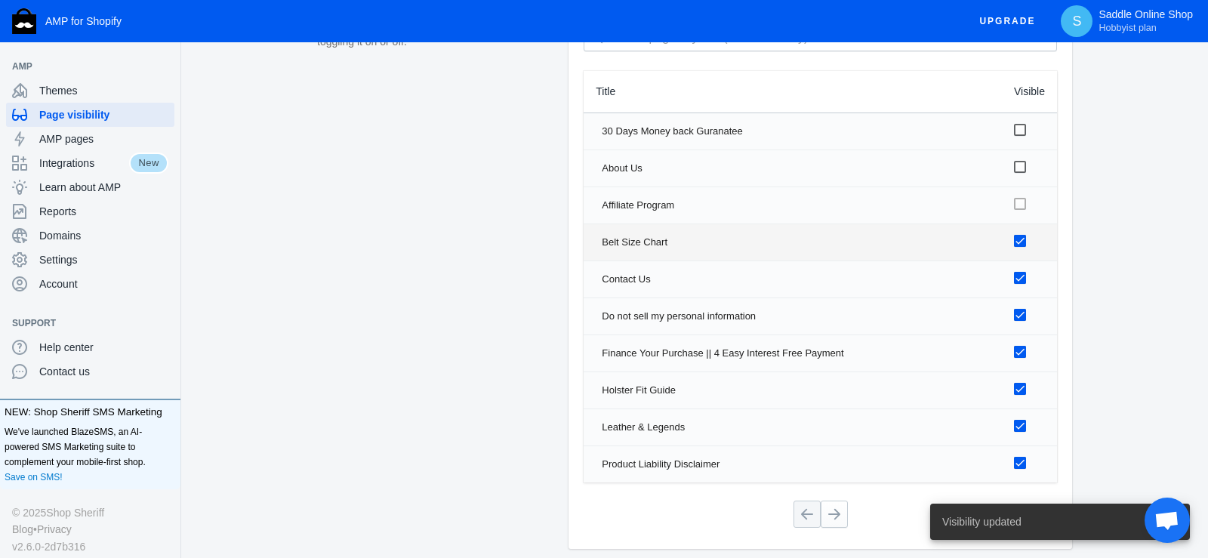
click at [1018, 246] on input "checkbox" at bounding box center [1020, 241] width 12 height 12
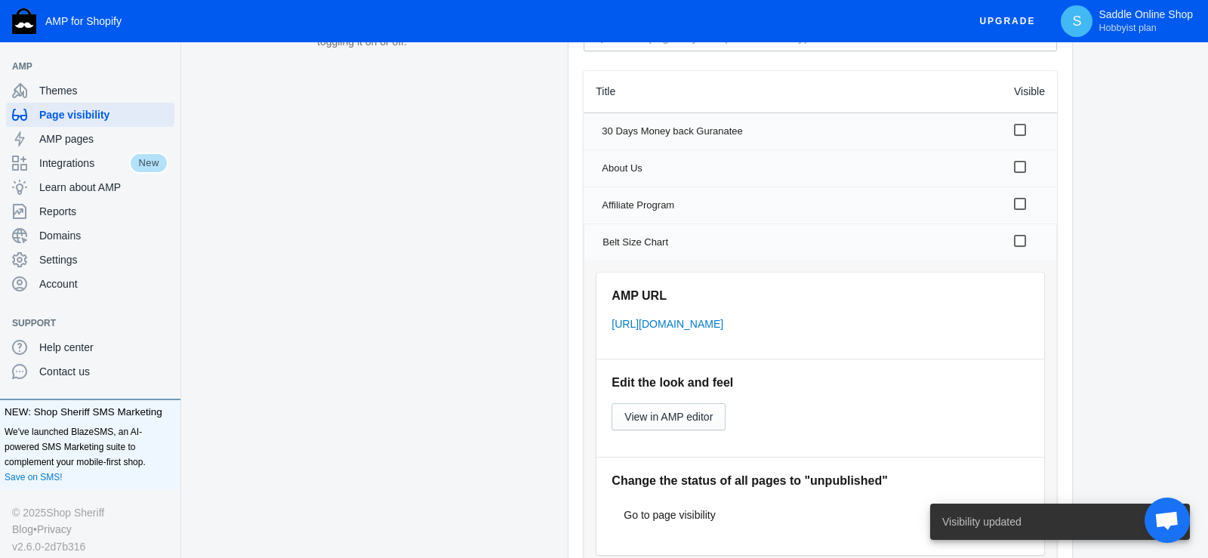
click at [1025, 238] on input "checkbox" at bounding box center [1020, 241] width 12 height 12
click at [1022, 247] on label at bounding box center [1026, 240] width 24 height 19
click at [1022, 247] on input "checkbox" at bounding box center [1020, 241] width 12 height 12
checkbox input "false"
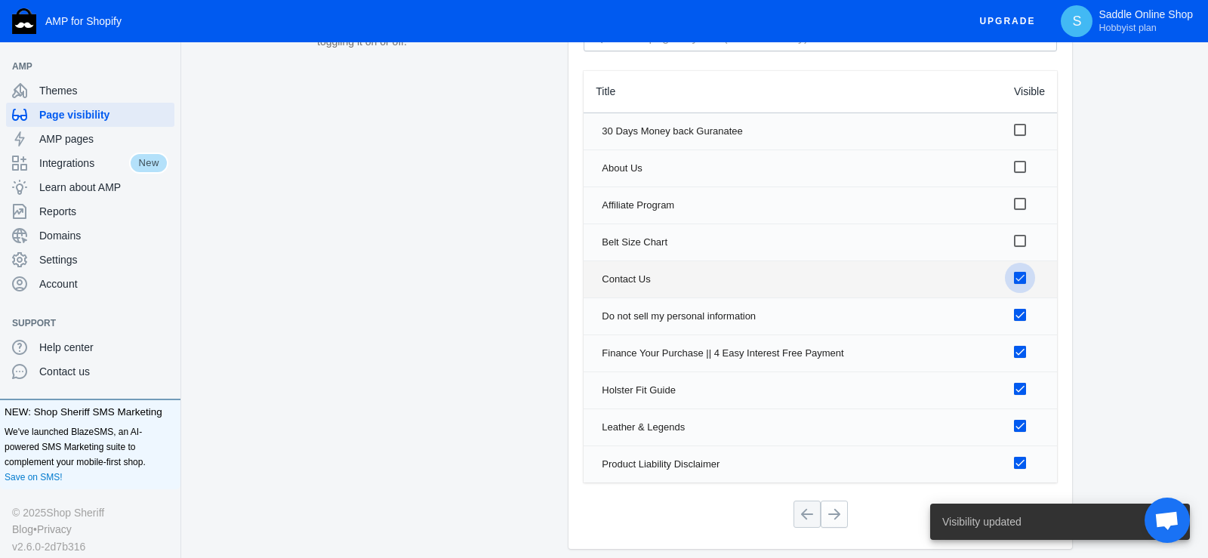
click at [1019, 285] on label at bounding box center [1026, 277] width 25 height 19
click at [1019, 284] on input "checkbox" at bounding box center [1020, 278] width 12 height 12
checkbox input "false"
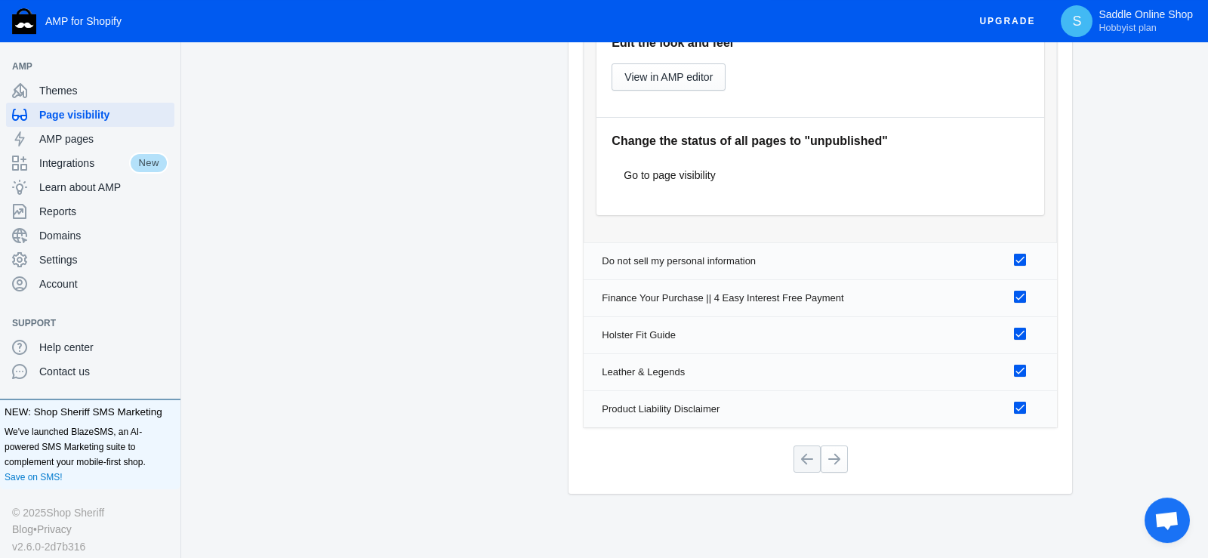
scroll to position [2383, 0]
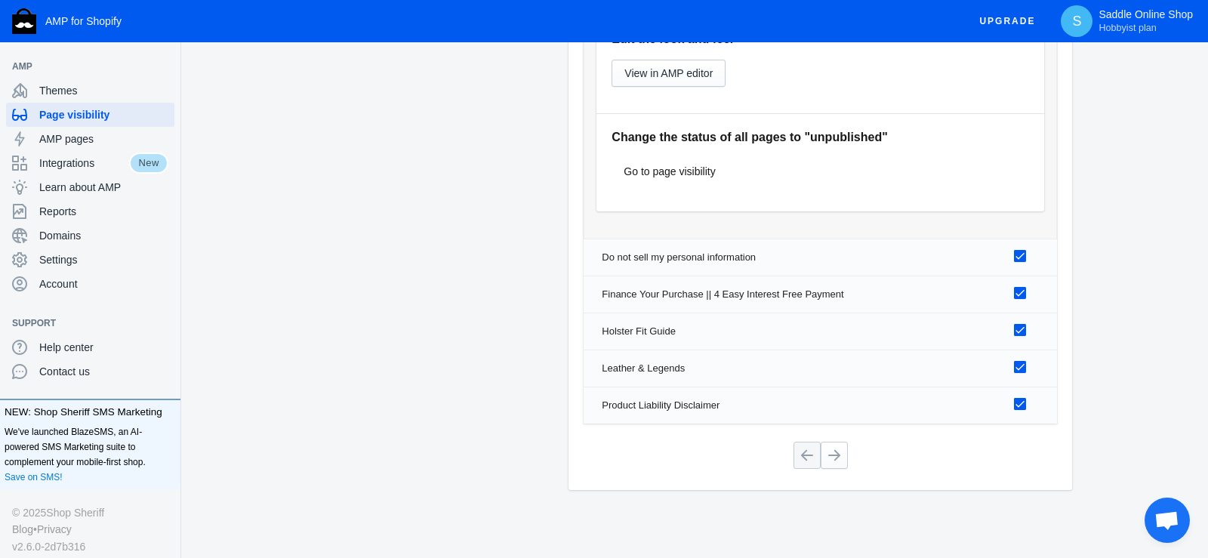
drag, startPoint x: 1014, startPoint y: 254, endPoint x: 1018, endPoint y: 269, distance: 15.6
click at [1015, 254] on td at bounding box center [1029, 257] width 55 height 36
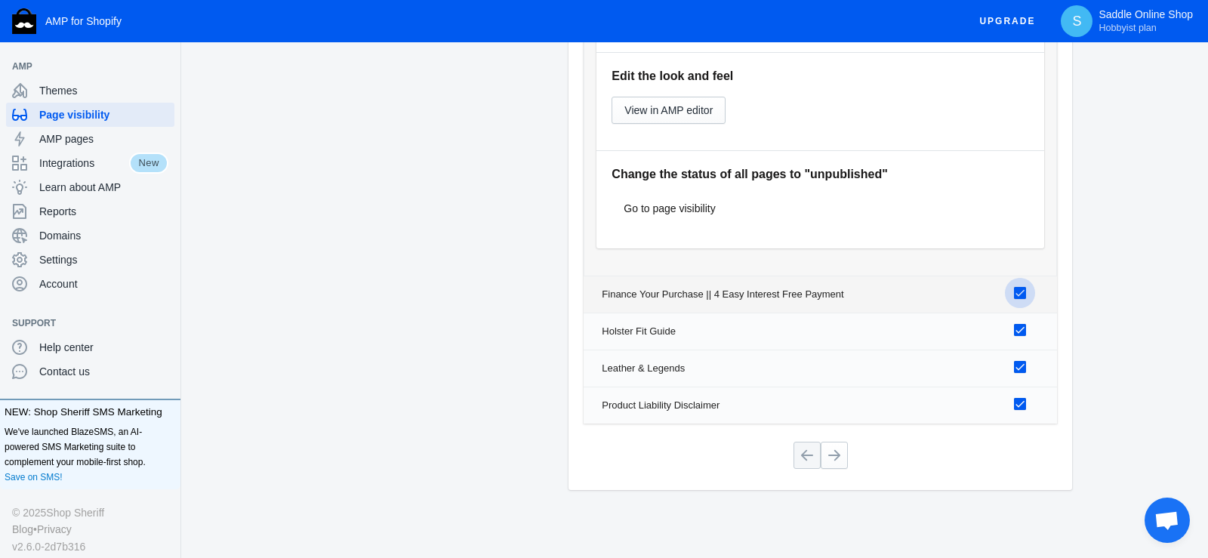
click at [1022, 297] on input "checkbox" at bounding box center [1020, 293] width 12 height 12
checkbox input "false"
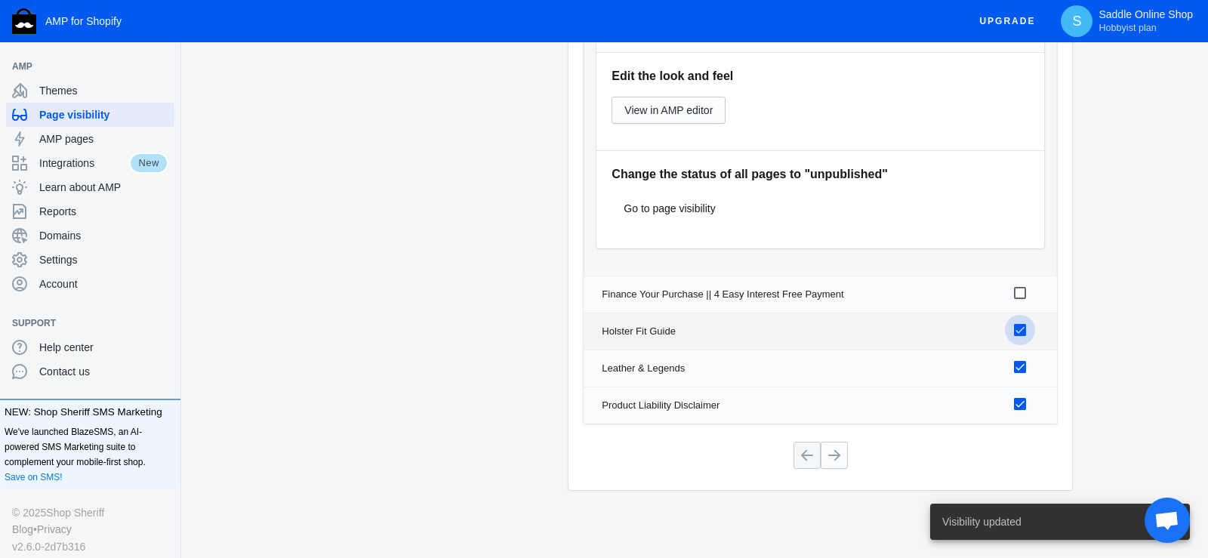
click at [1024, 326] on input "checkbox" at bounding box center [1020, 330] width 12 height 12
checkbox input "false"
click at [1016, 364] on input "checkbox" at bounding box center [1020, 367] width 12 height 12
checkbox input "false"
click at [1027, 400] on label at bounding box center [1026, 403] width 25 height 19
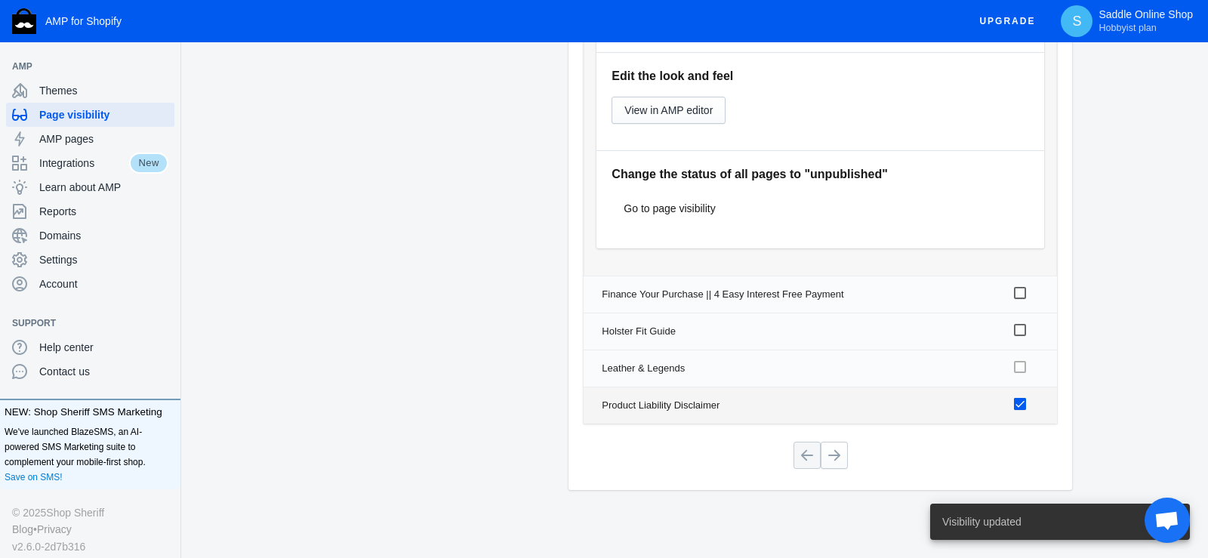
click at [1026, 400] on input "checkbox" at bounding box center [1020, 404] width 12 height 12
checkbox input "false"
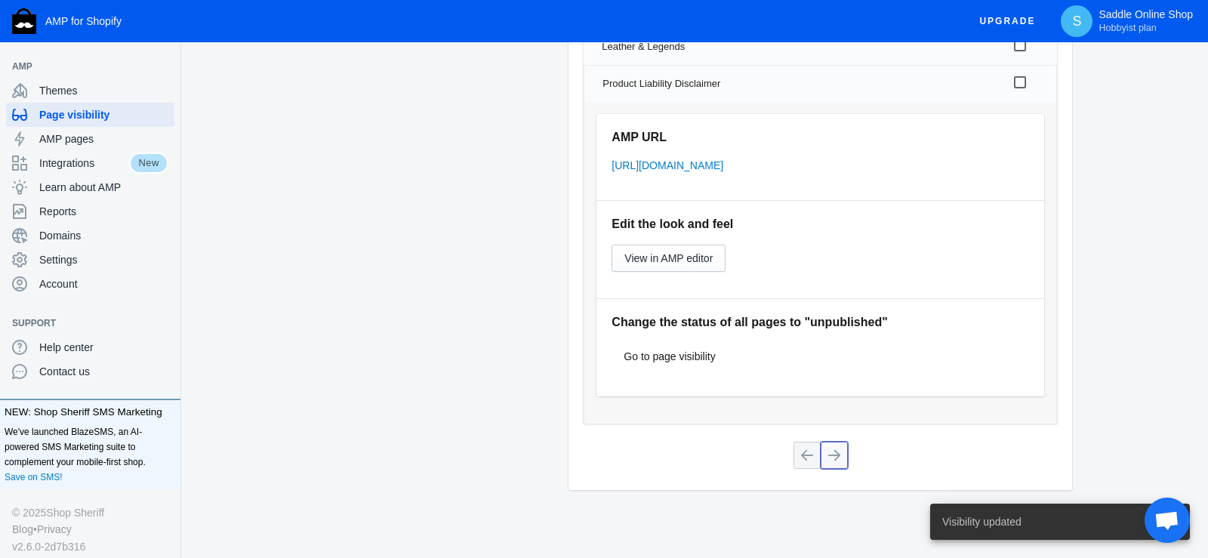
click at [842, 450] on button at bounding box center [834, 455] width 27 height 27
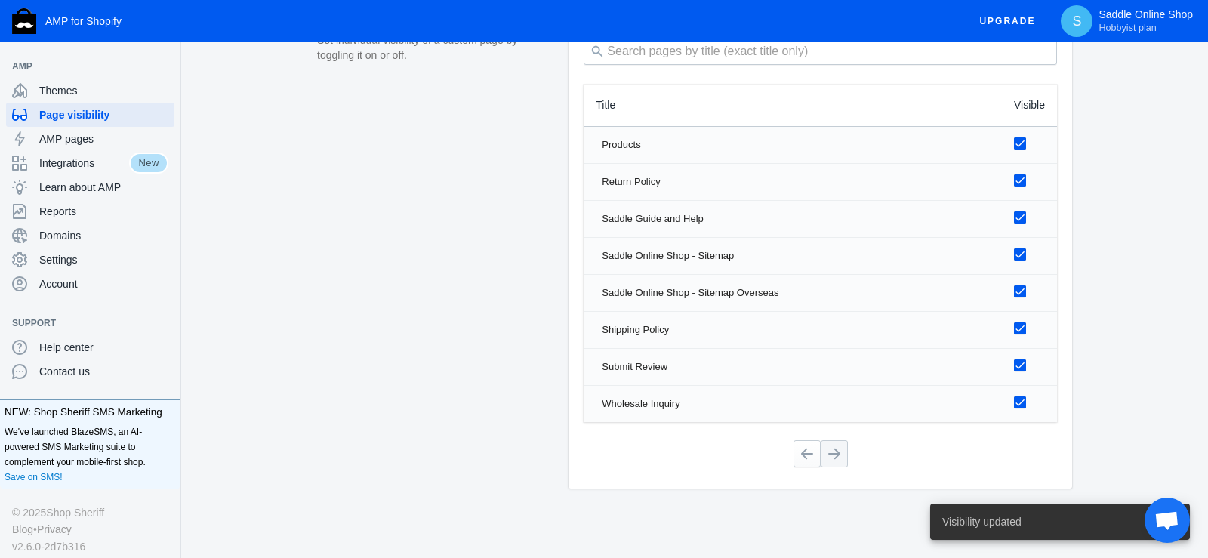
scroll to position [1987, 0]
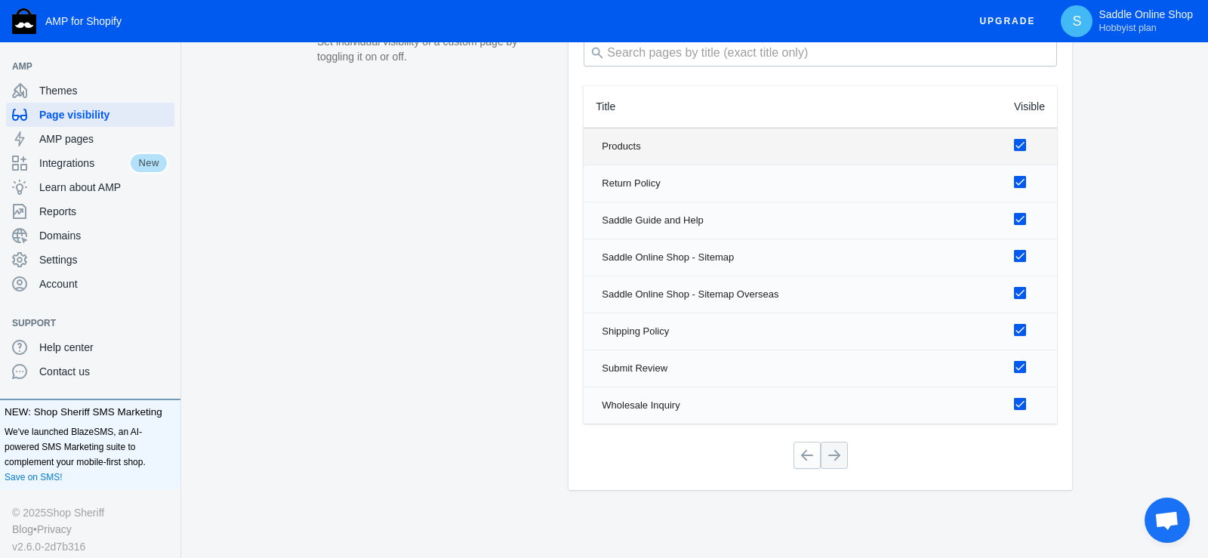
click at [1019, 149] on input "checkbox" at bounding box center [1020, 145] width 12 height 12
checkbox input "false"
click at [1019, 183] on input "checkbox" at bounding box center [1020, 182] width 12 height 12
checkbox input "false"
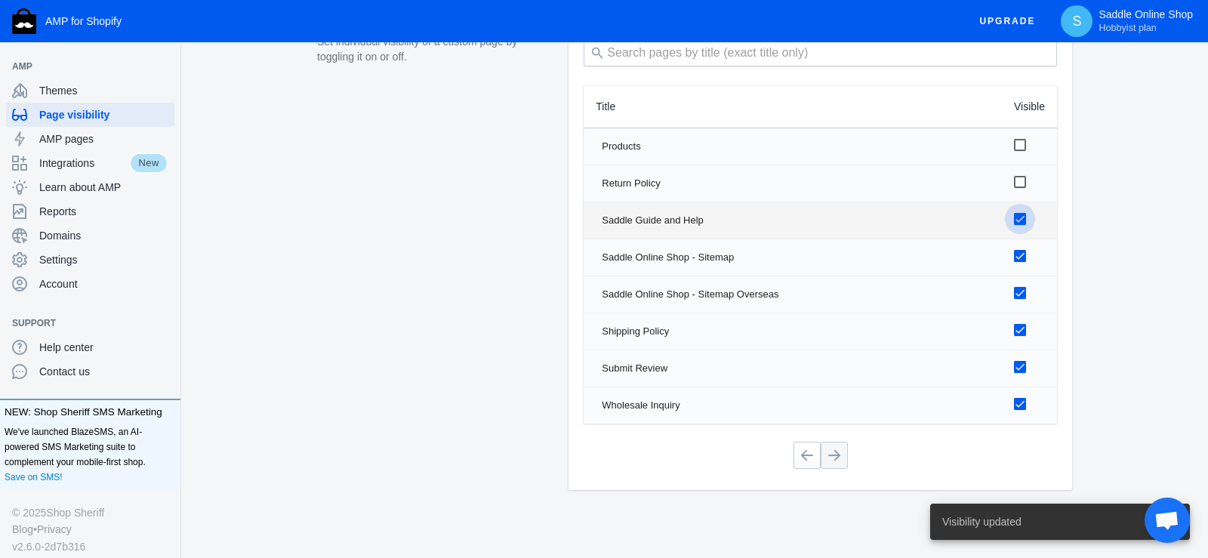
click at [1016, 221] on input "checkbox" at bounding box center [1020, 219] width 12 height 12
checkbox input "false"
click at [1022, 253] on input "checkbox" at bounding box center [1020, 256] width 12 height 12
checkbox input "false"
click at [1022, 292] on input "checkbox" at bounding box center [1020, 293] width 12 height 12
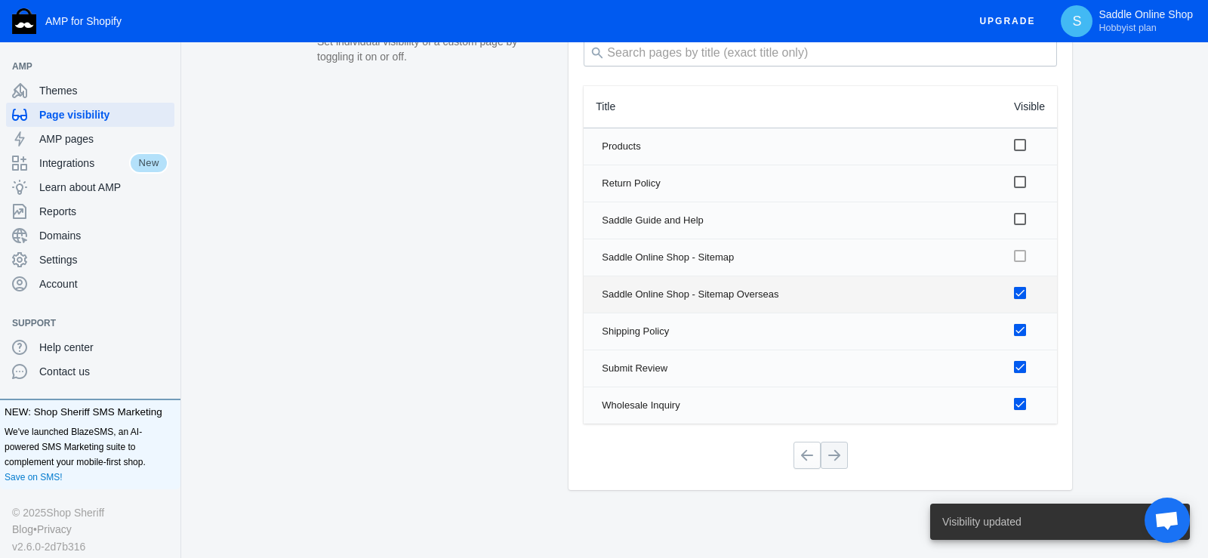
checkbox input "false"
drag, startPoint x: 1022, startPoint y: 325, endPoint x: 1025, endPoint y: 346, distance: 20.5
click at [1022, 326] on input "checkbox" at bounding box center [1020, 330] width 12 height 12
checkbox input "false"
click at [1021, 363] on input "checkbox" at bounding box center [1020, 367] width 12 height 12
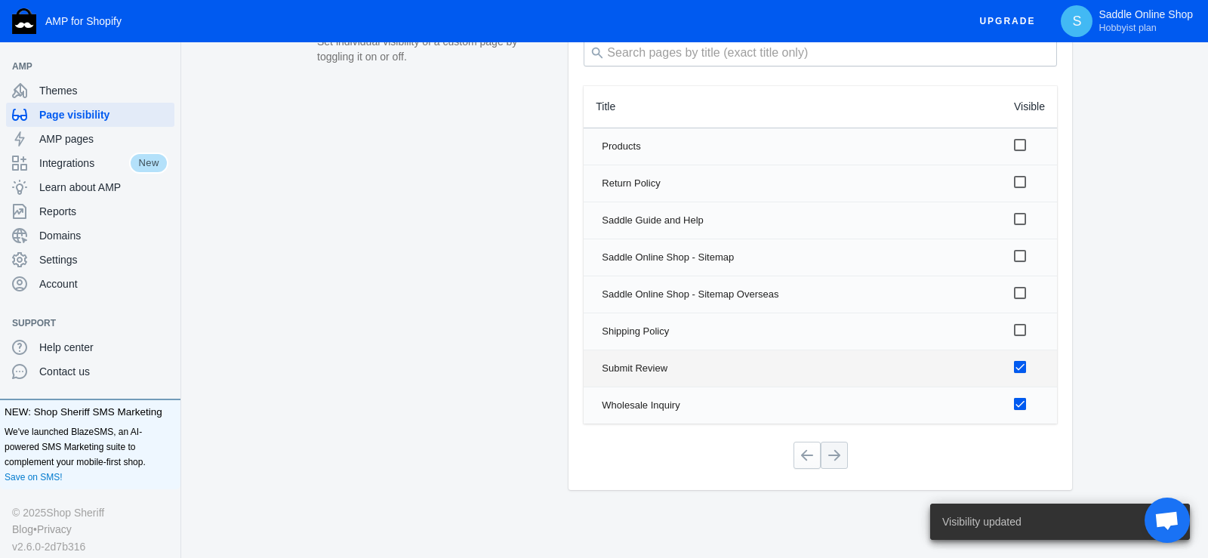
checkbox input "false"
click at [1022, 402] on input "checkbox" at bounding box center [1020, 404] width 12 height 12
checkbox input "false"
click at [807, 460] on button at bounding box center [807, 455] width 27 height 27
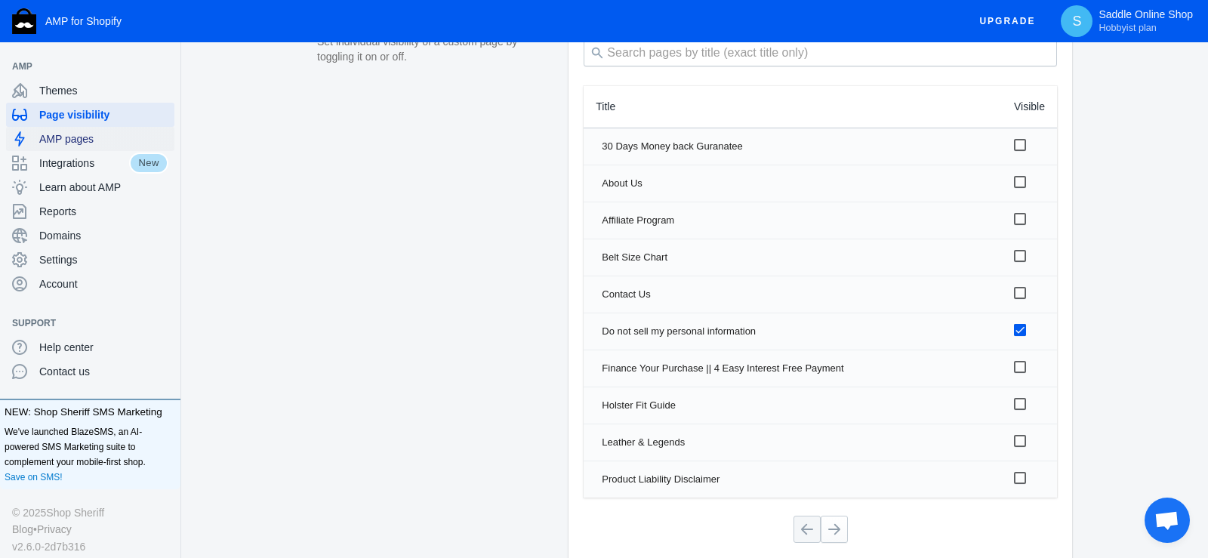
click at [14, 145] on icon at bounding box center [19, 138] width 15 height 15
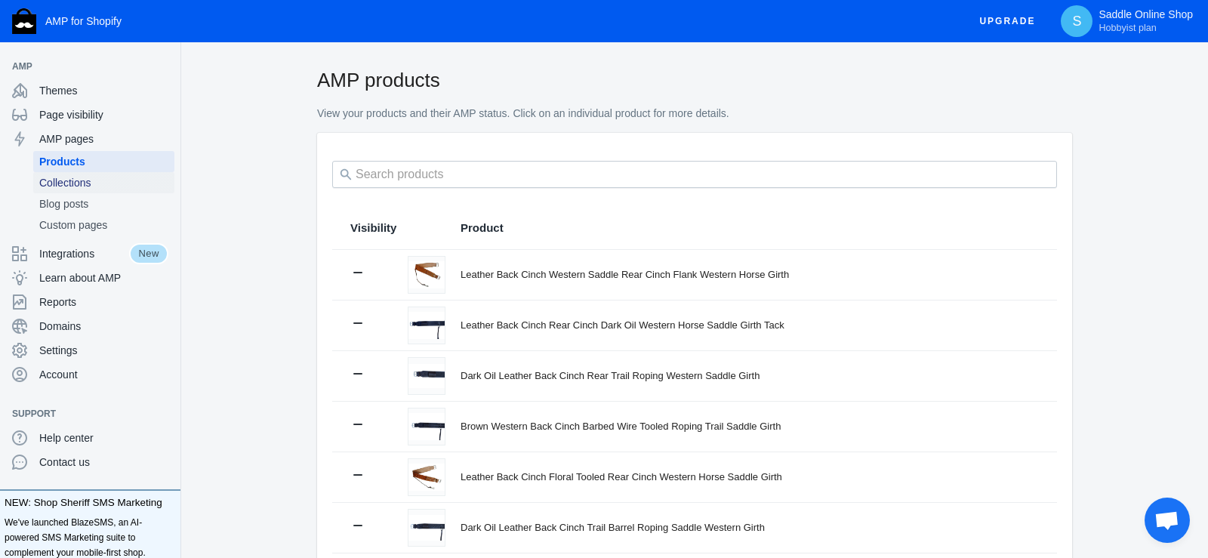
click at [76, 186] on span "Collections" at bounding box center [103, 182] width 129 height 15
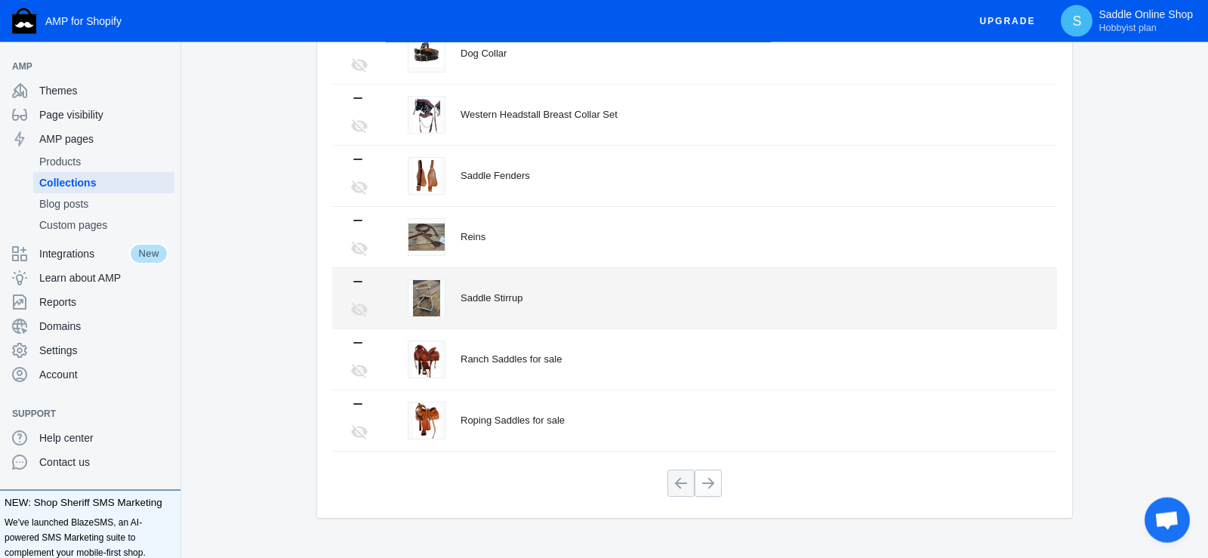
scroll to position [432, 0]
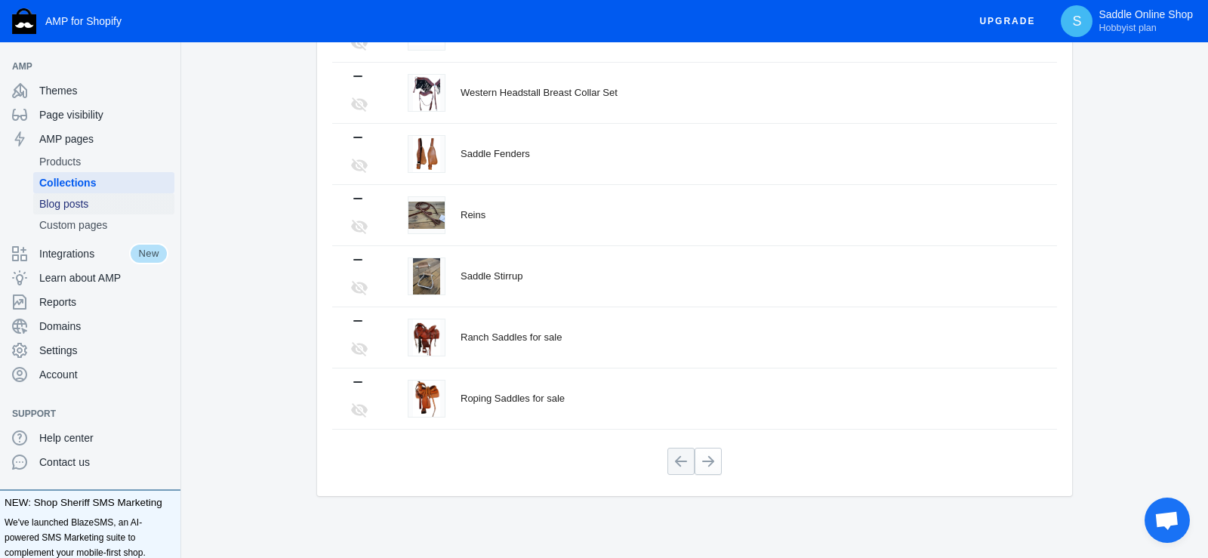
click at [75, 211] on span "Blog posts" at bounding box center [103, 203] width 129 height 15
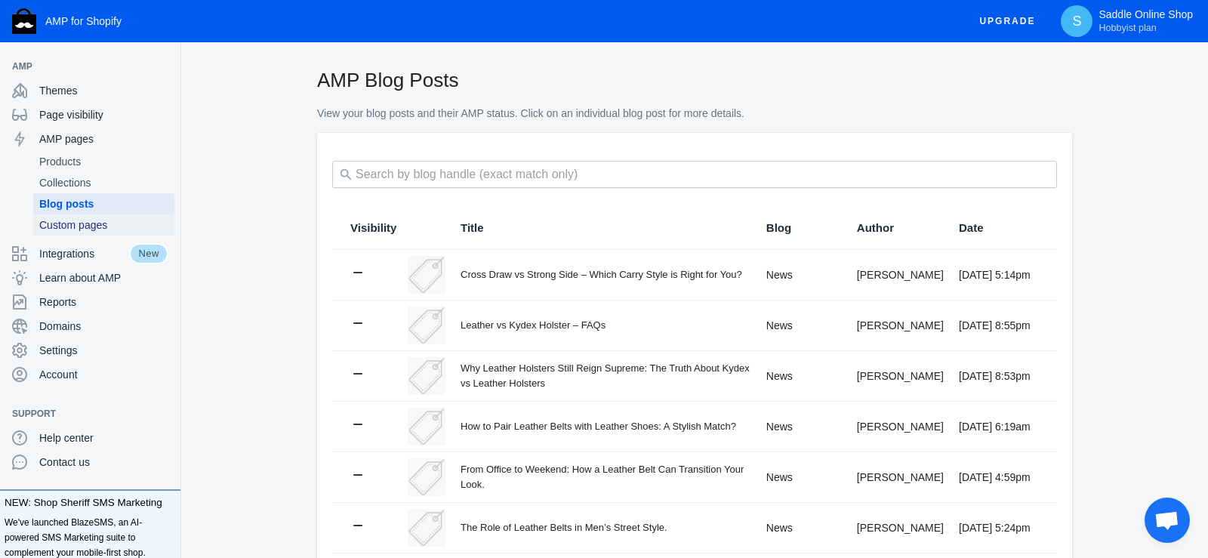
click at [109, 222] on span "Custom pages" at bounding box center [103, 224] width 129 height 15
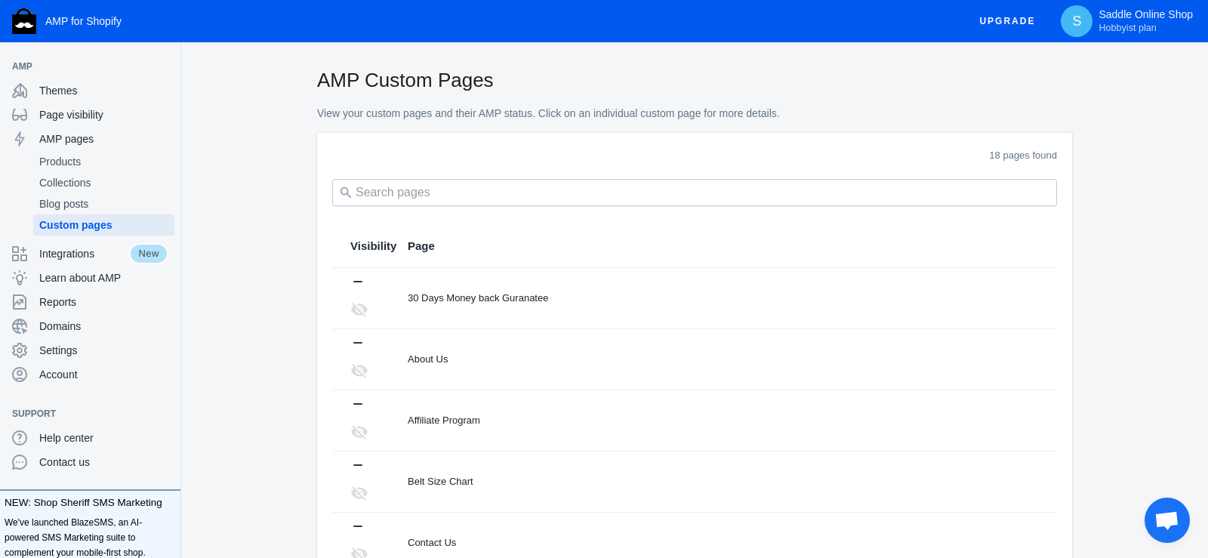
scroll to position [427, 0]
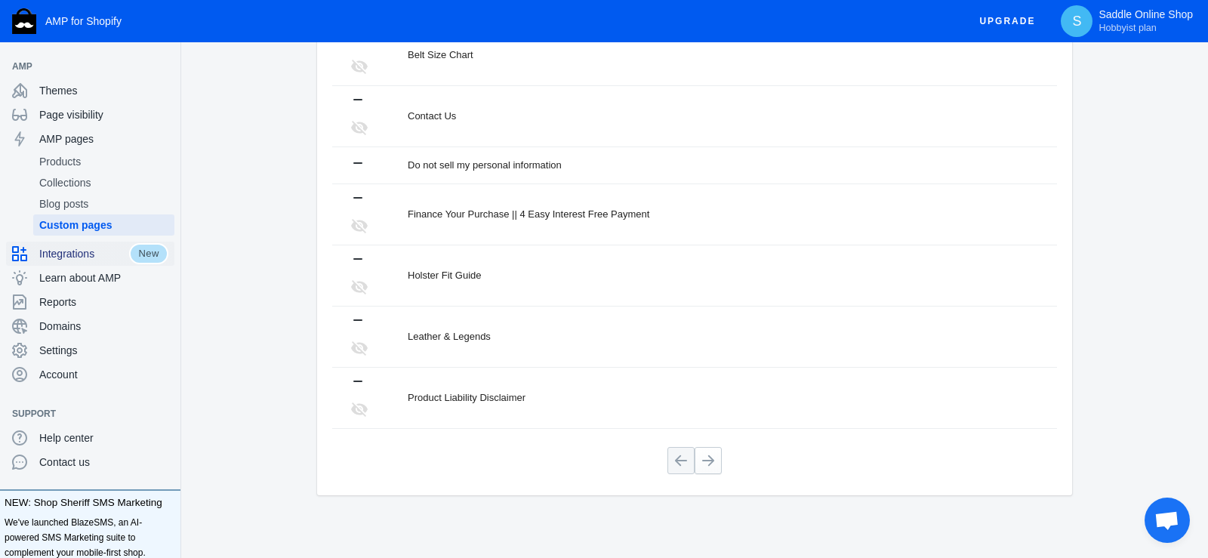
click at [94, 258] on span "Integrations" at bounding box center [84, 253] width 90 height 15
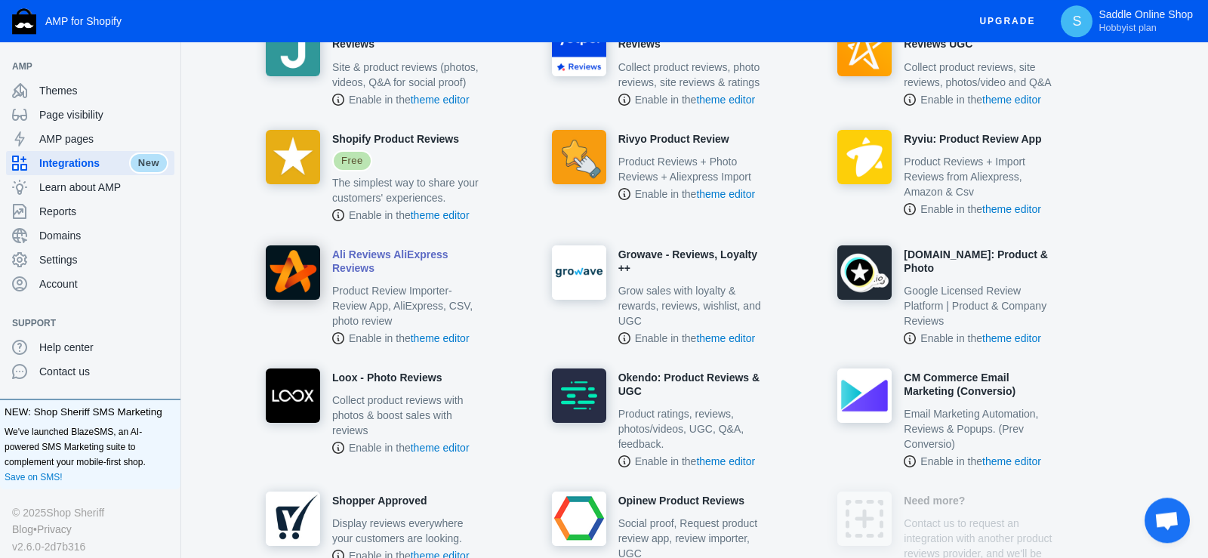
scroll to position [1078, 0]
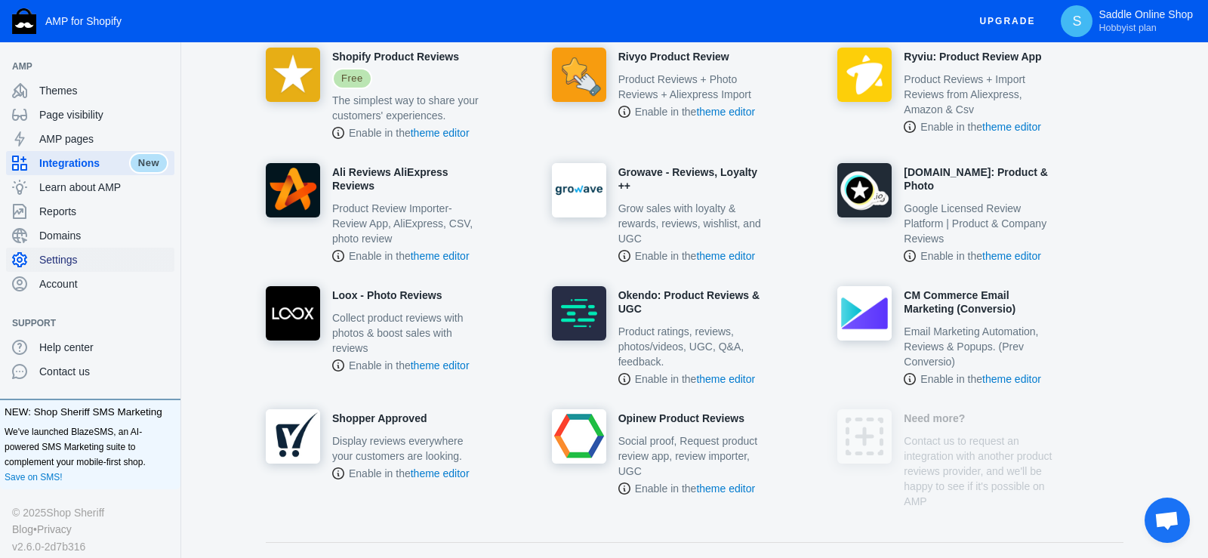
click at [60, 262] on span "Settings" at bounding box center [103, 259] width 129 height 15
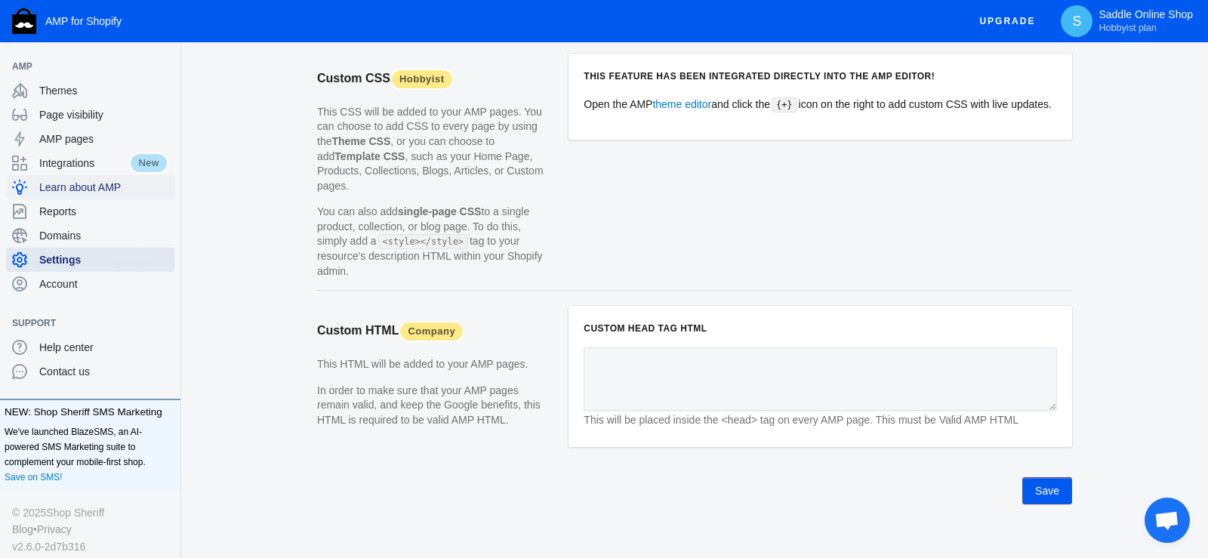
scroll to position [1201, 0]
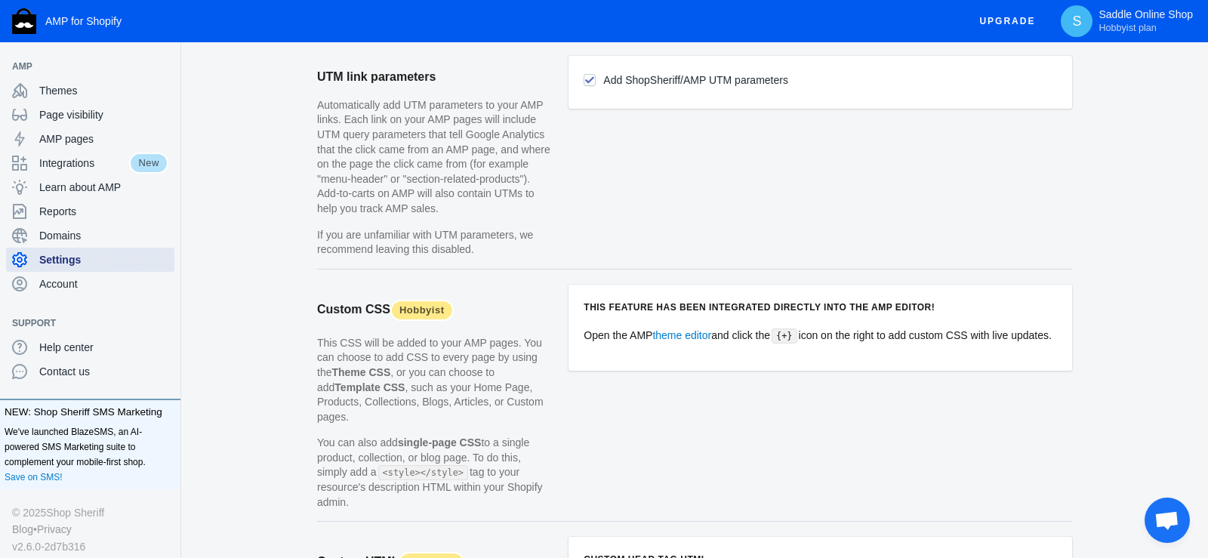
click at [65, 260] on span "Settings" at bounding box center [103, 259] width 129 height 15
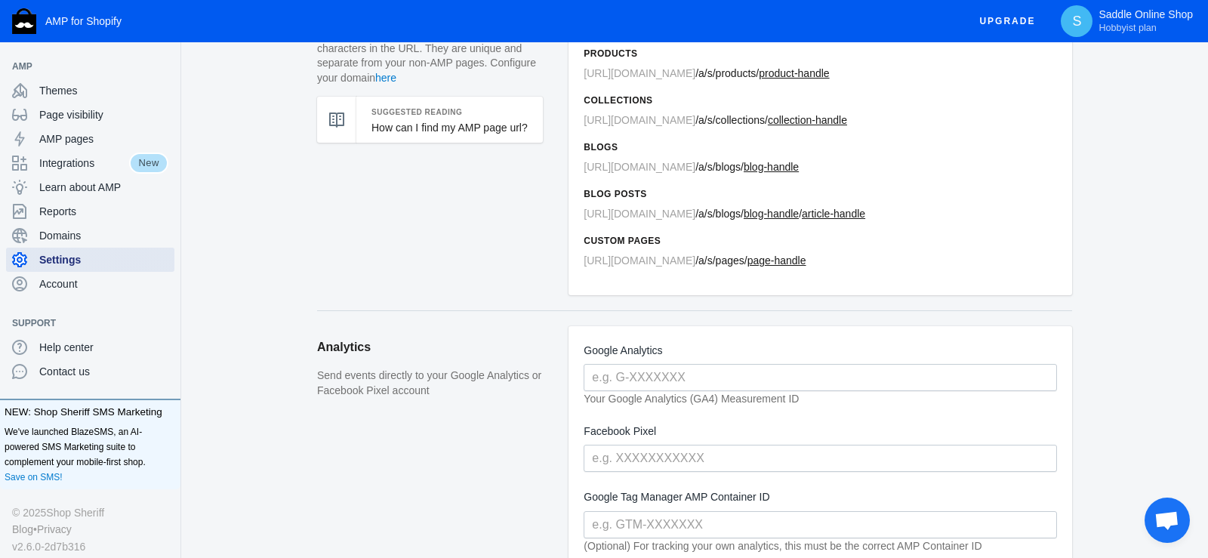
scroll to position [0, 0]
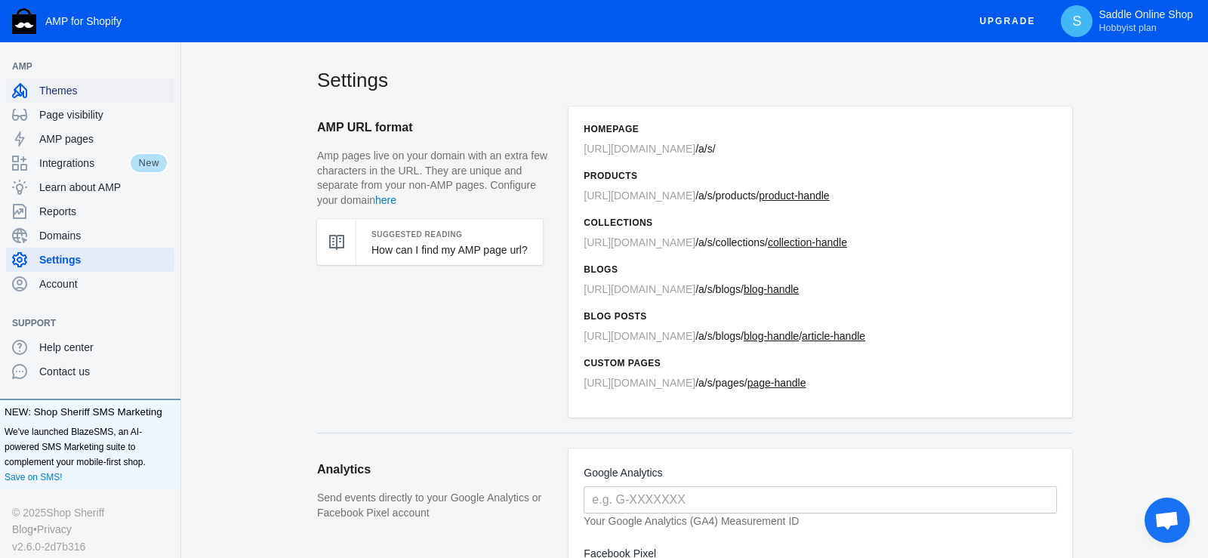
click at [75, 94] on span "Themes" at bounding box center [103, 90] width 129 height 15
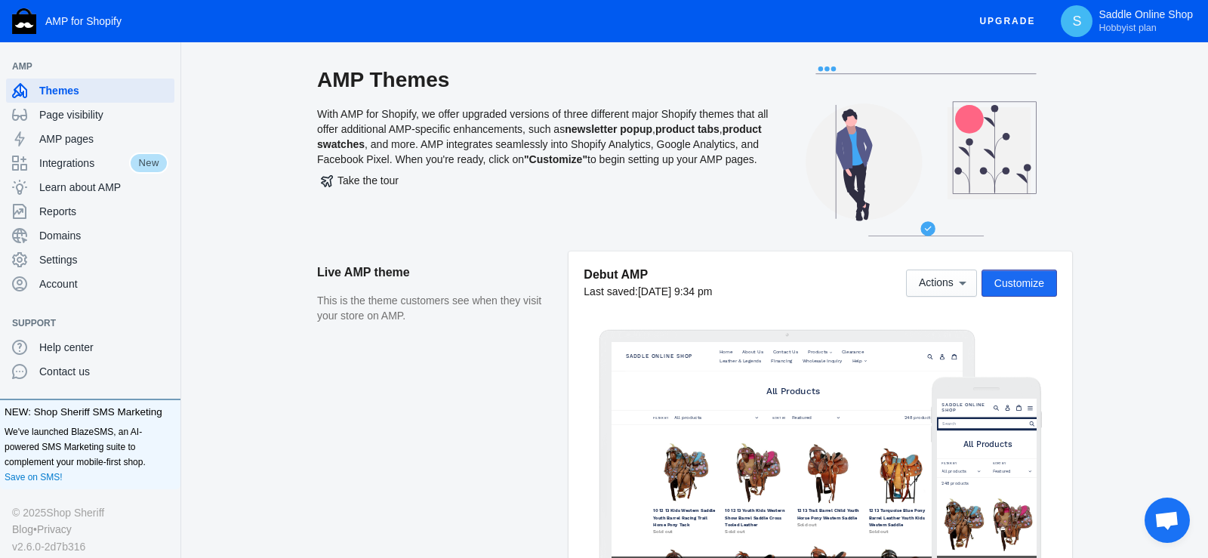
click at [1019, 286] on span "Customize" at bounding box center [1019, 283] width 50 height 12
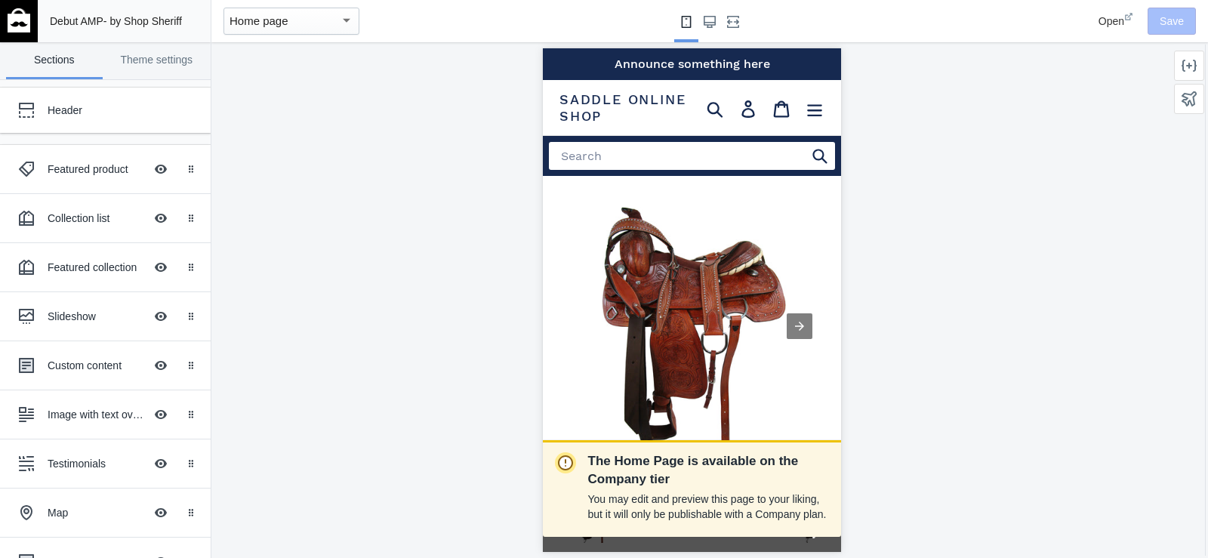
click at [330, 27] on div "Home page" at bounding box center [285, 21] width 110 height 18
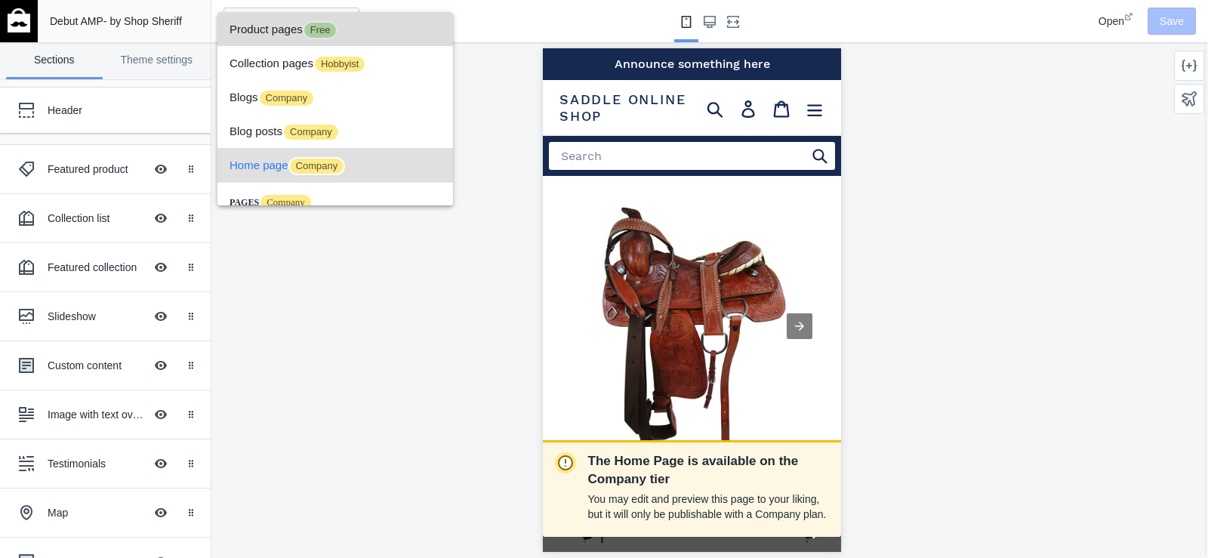
click at [287, 22] on span "Product pages Free" at bounding box center [335, 29] width 211 height 34
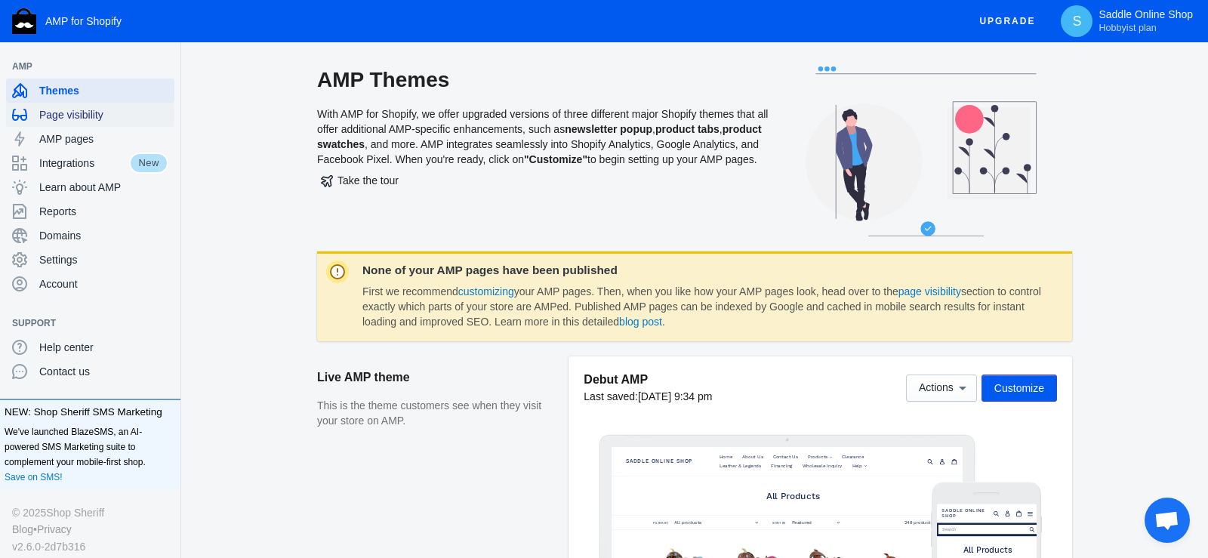
click at [69, 120] on span "Page visibility" at bounding box center [103, 114] width 129 height 15
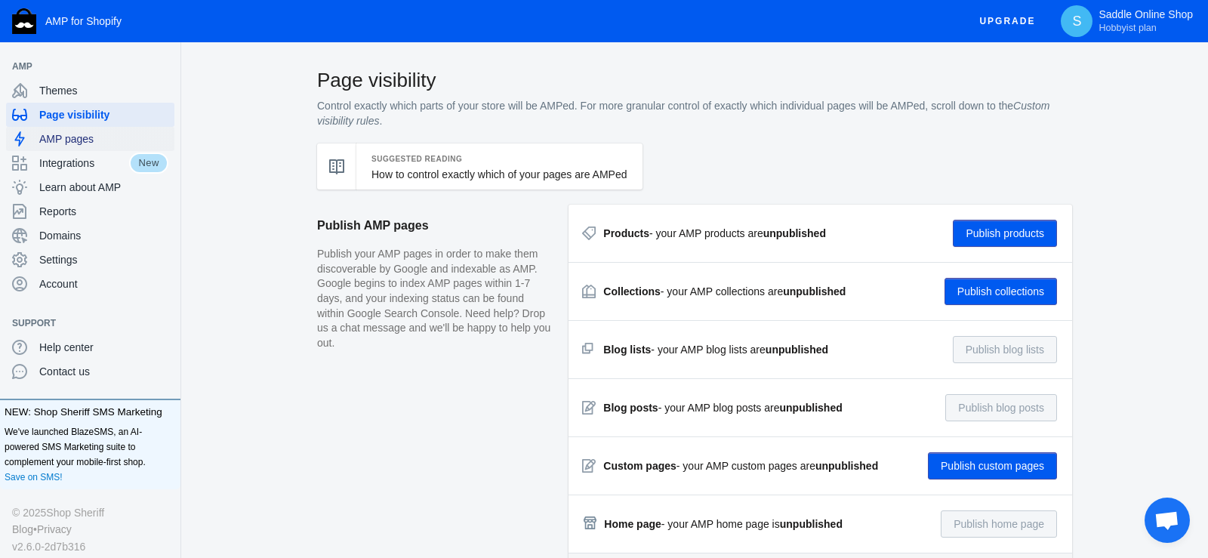
click at [88, 143] on span "AMP pages" at bounding box center [103, 138] width 129 height 15
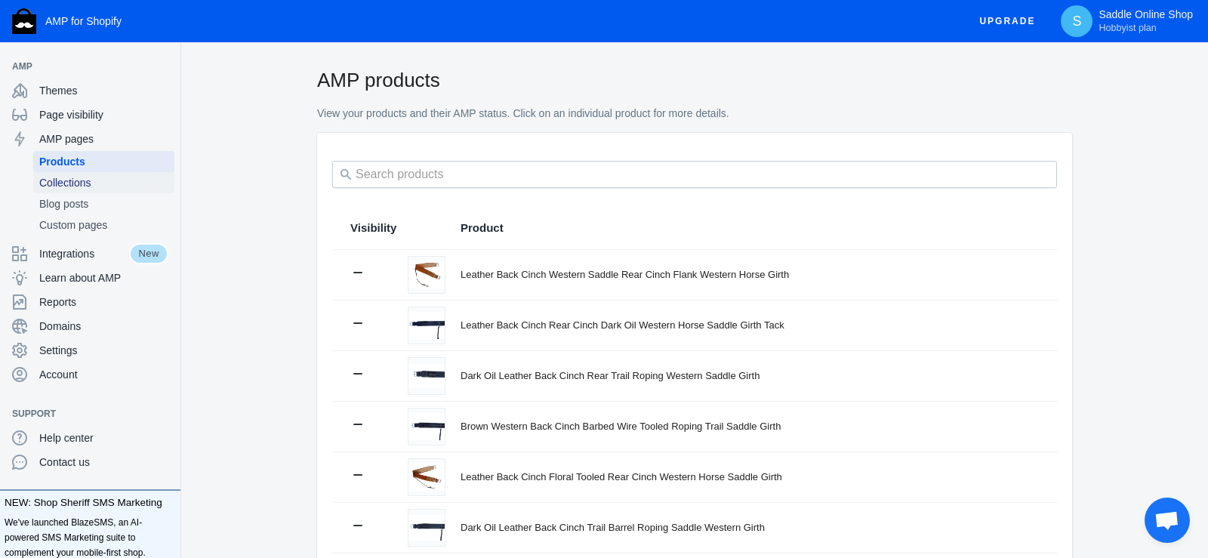
click at [84, 183] on span "Collections" at bounding box center [103, 182] width 129 height 15
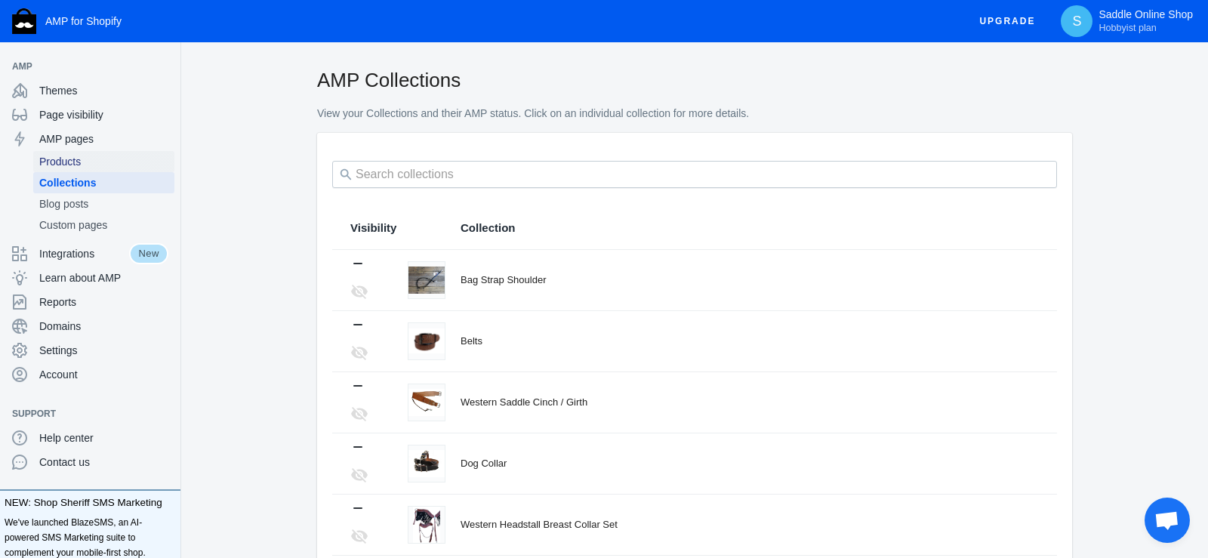
click at [70, 160] on span "Products" at bounding box center [103, 161] width 129 height 15
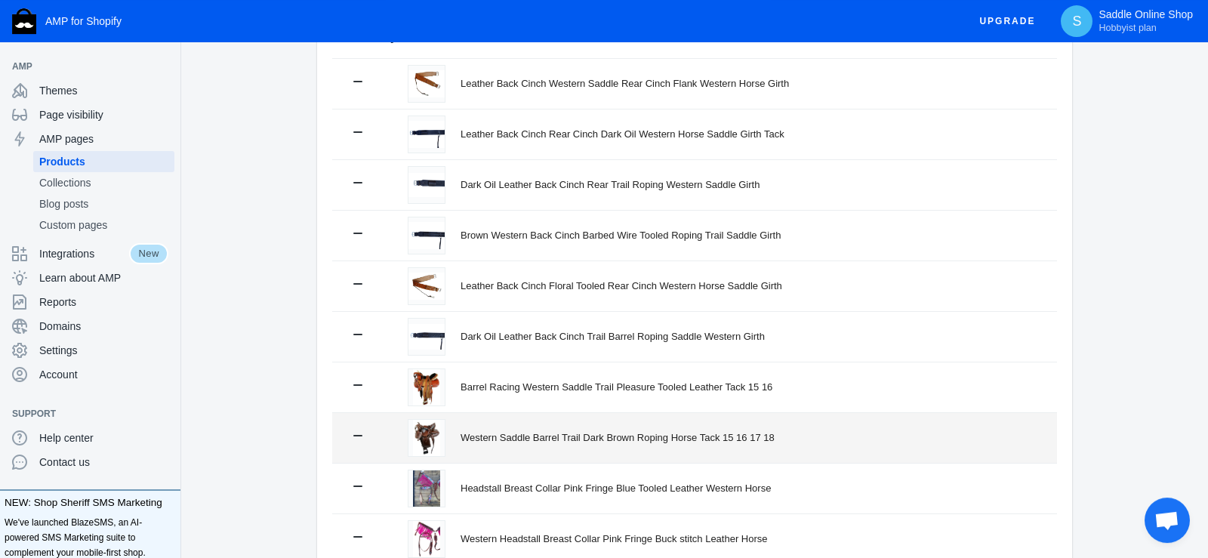
scroll to position [334, 0]
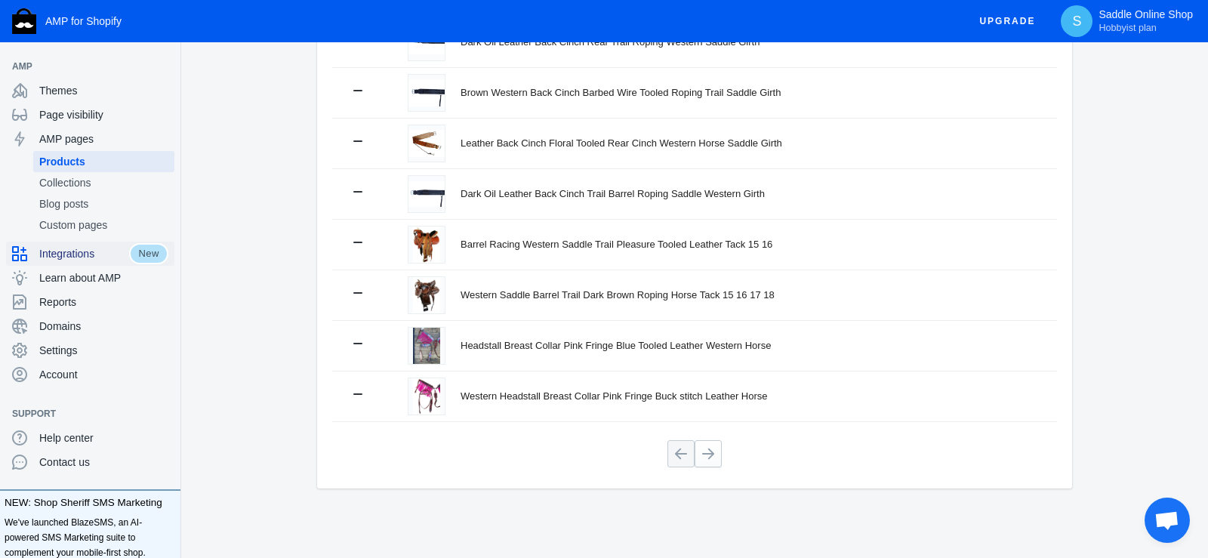
click at [80, 247] on span "Integrations" at bounding box center [84, 253] width 90 height 15
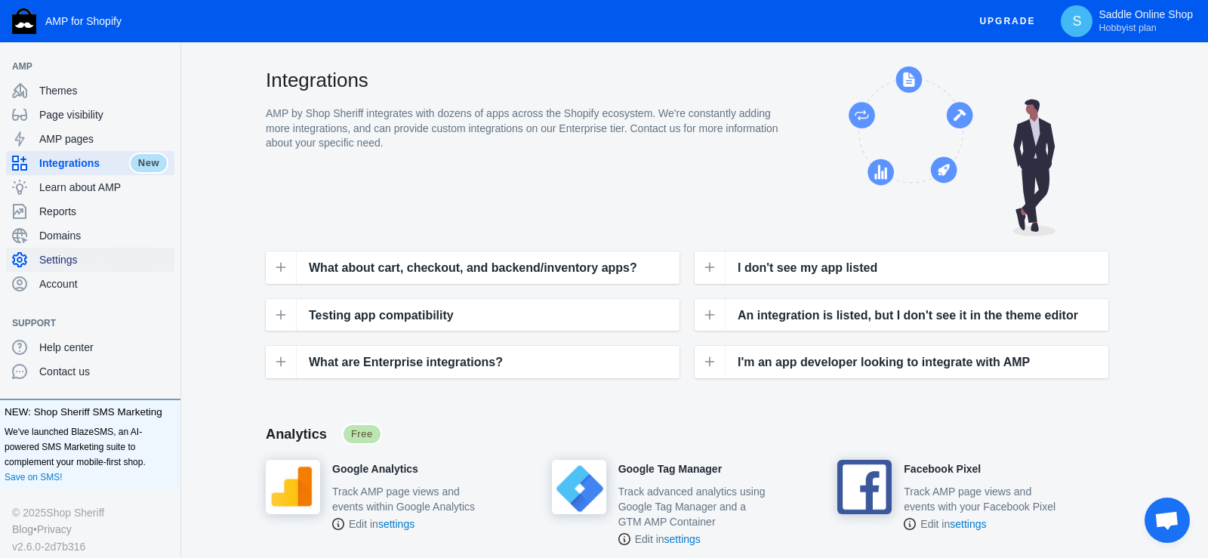
click at [74, 264] on span "Settings" at bounding box center [103, 259] width 129 height 15
